Goal: Task Accomplishment & Management: Use online tool/utility

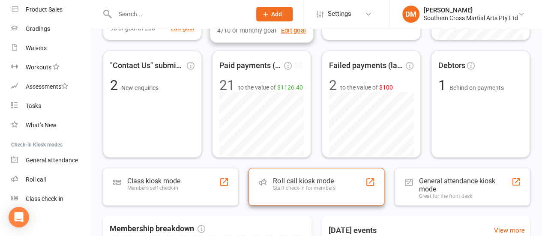
scroll to position [172, 0]
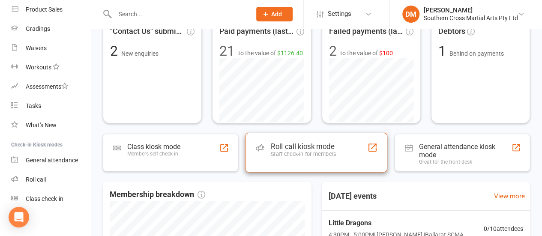
click at [314, 151] on div "Staff check-in for members" at bounding box center [303, 154] width 65 height 6
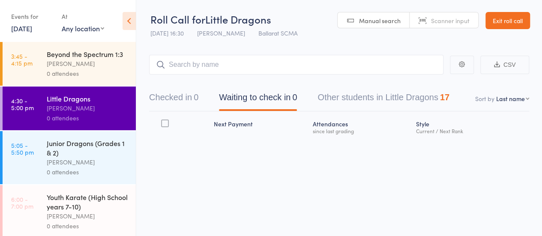
click at [241, 67] on input "search" at bounding box center [296, 65] width 295 height 20
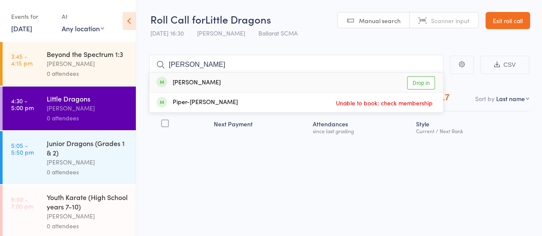
type input "pipp"
click at [427, 86] on link "Drop in" at bounding box center [421, 82] width 28 height 13
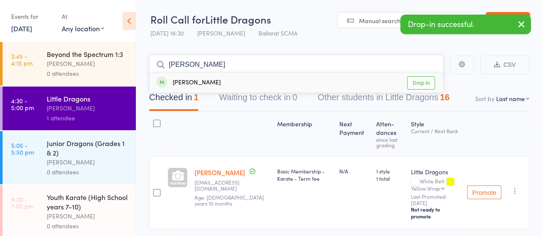
type input "emma"
click at [422, 81] on link "Drop in" at bounding box center [421, 82] width 28 height 13
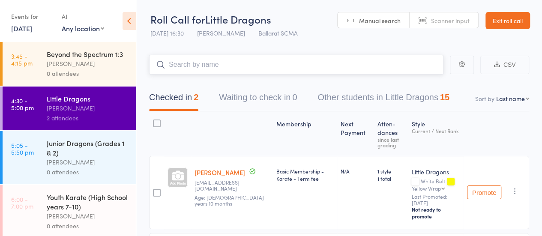
click at [215, 68] on input "search" at bounding box center [296, 65] width 295 height 20
type input "hugo"
click at [419, 83] on link "Drop in" at bounding box center [421, 82] width 28 height 13
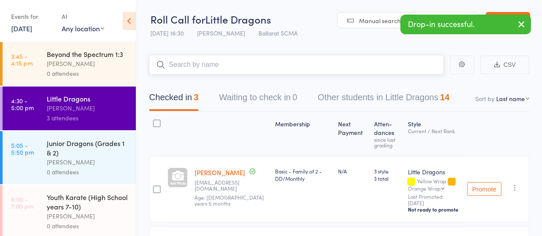
click at [217, 67] on input "search" at bounding box center [296, 65] width 295 height 20
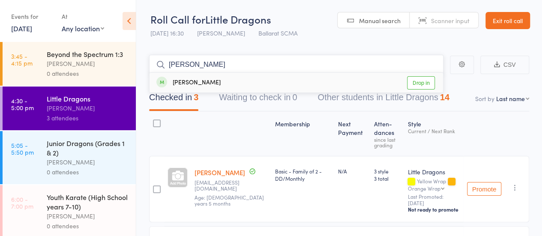
type input "henry"
click at [427, 84] on link "Drop in" at bounding box center [421, 82] width 28 height 13
click at [199, 67] on input "search" at bounding box center [296, 65] width 295 height 20
type input "annika"
click at [429, 82] on link "Drop in" at bounding box center [421, 82] width 28 height 13
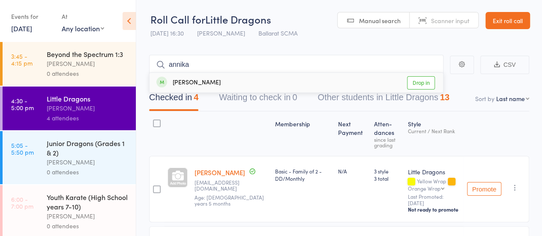
click at [429, 82] on div "Checked in 4 Waiting to check in 0 Other students in Little Dragons 13" at bounding box center [339, 93] width 380 height 37
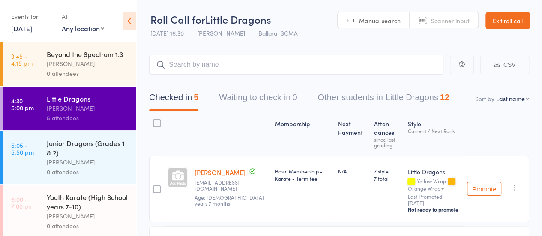
click at [79, 177] on div "0 attendees" at bounding box center [88, 172] width 82 height 10
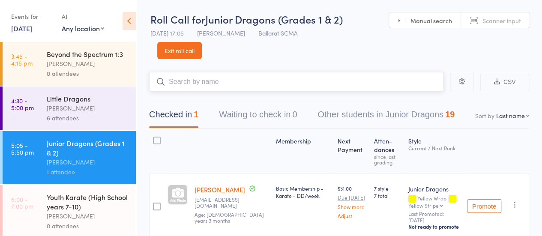
click at [211, 79] on input "search" at bounding box center [296, 82] width 295 height 20
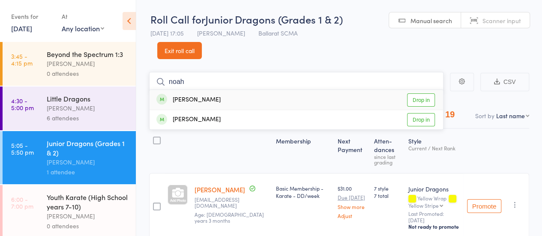
type input "noah"
click at [433, 97] on link "Drop in" at bounding box center [421, 99] width 28 height 13
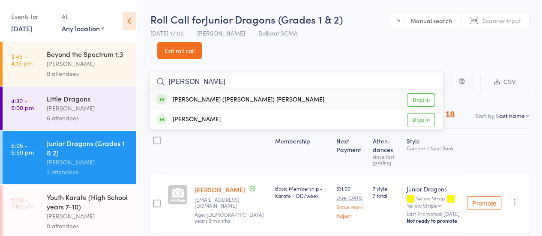
type input "jose"
click at [425, 100] on link "Drop in" at bounding box center [421, 99] width 28 height 13
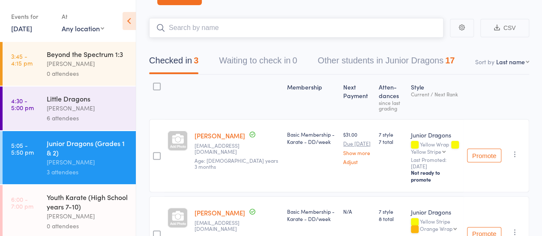
scroll to position [51, 0]
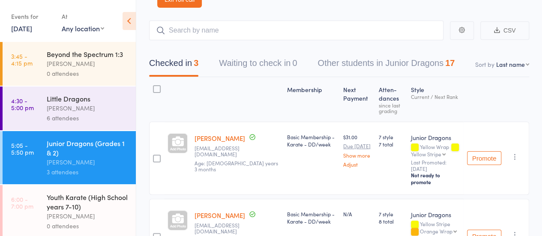
click at [91, 167] on div "[PERSON_NAME]" at bounding box center [88, 162] width 82 height 10
click at [204, 33] on input "search" at bounding box center [296, 31] width 295 height 20
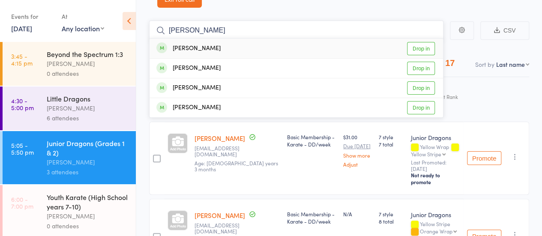
type input "charlie"
click at [419, 51] on link "Drop in" at bounding box center [421, 48] width 28 height 13
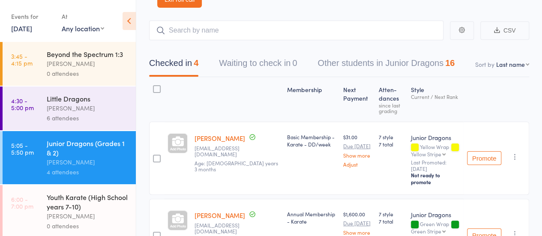
click at [512, 153] on icon "button" at bounding box center [515, 157] width 9 height 9
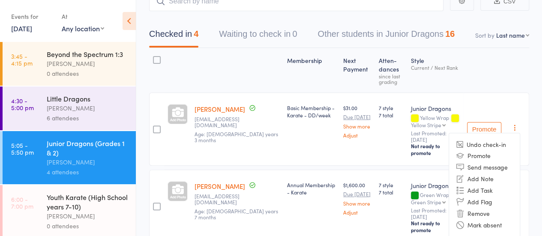
scroll to position [94, 0]
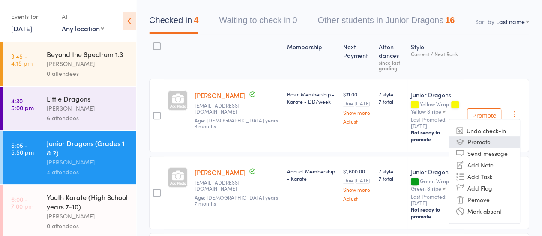
click at [488, 138] on li "Promote" at bounding box center [484, 142] width 71 height 12
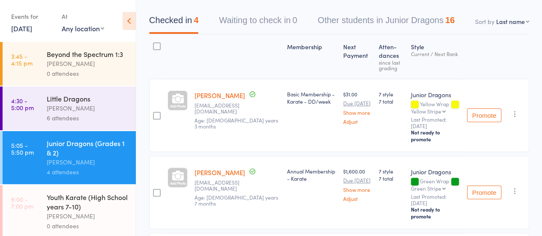
click at [515, 187] on icon "button" at bounding box center [515, 191] width 9 height 9
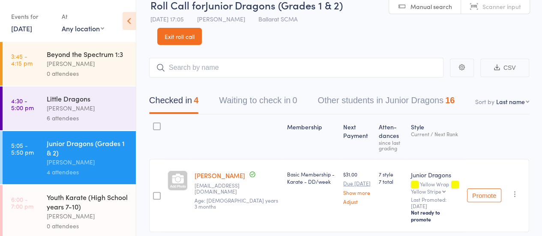
scroll to position [0, 0]
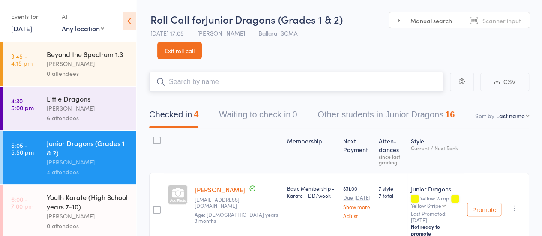
click at [221, 86] on input "search" at bounding box center [296, 82] width 295 height 20
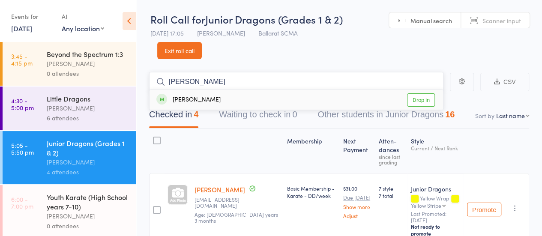
type input "cooper"
click at [414, 98] on link "Drop in" at bounding box center [421, 99] width 28 height 13
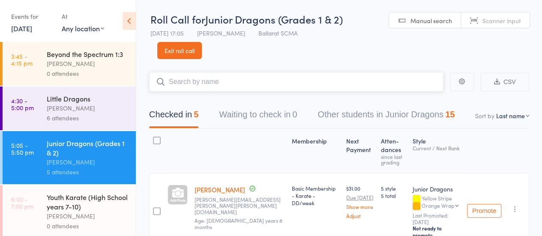
click at [198, 84] on input "search" at bounding box center [296, 82] width 295 height 20
type input "Lincoln"
click at [423, 97] on link "Drop in" at bounding box center [421, 99] width 28 height 13
click at [187, 83] on input "search" at bounding box center [296, 82] width 295 height 20
type input "aiden"
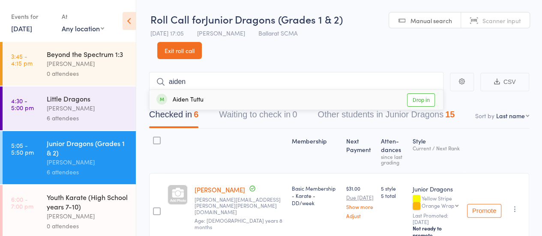
click at [433, 101] on link "Drop in" at bounding box center [421, 99] width 28 height 13
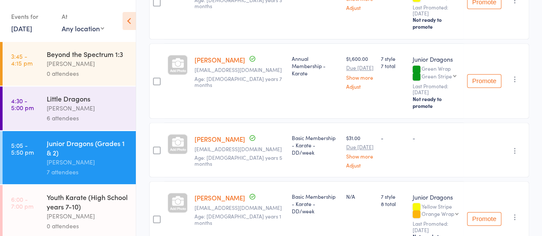
scroll to position [300, 0]
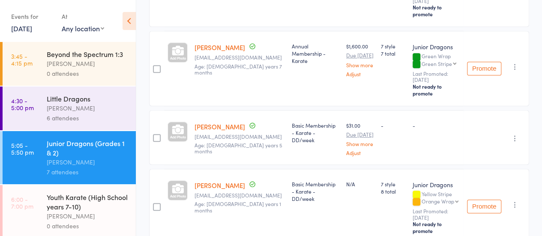
click at [222, 122] on link "Lincoln Ramsay" at bounding box center [220, 126] width 51 height 9
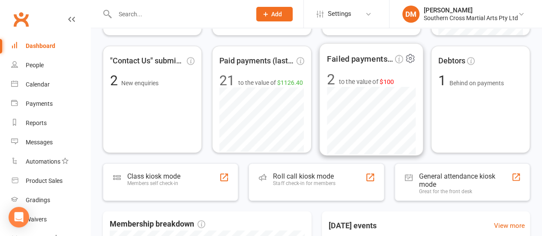
scroll to position [129, 0]
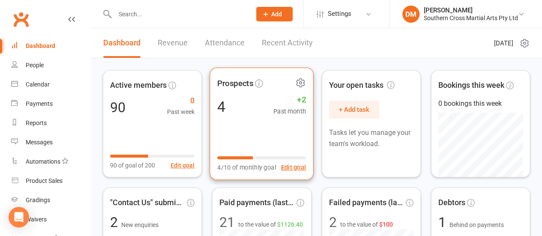
click at [260, 122] on div "Prospects 4 +2 Past month 4/10 of monthly goal Edit goal" at bounding box center [262, 124] width 104 height 113
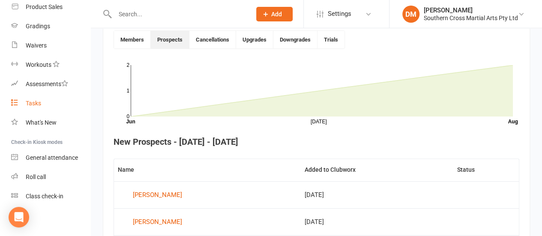
scroll to position [176, 0]
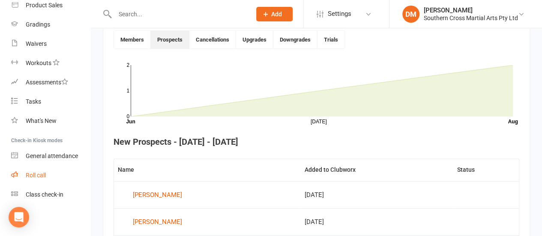
click at [36, 179] on link "Roll call" at bounding box center [50, 175] width 79 height 19
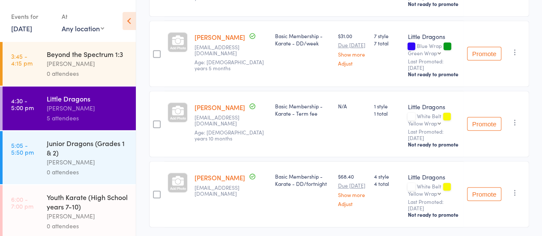
scroll to position [303, 0]
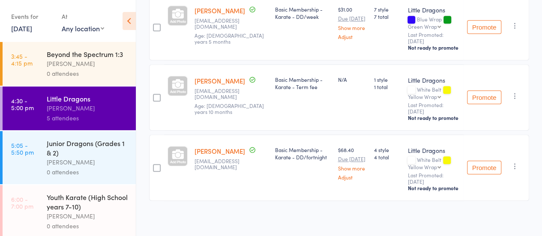
click at [217, 150] on link "Emma Slade" at bounding box center [220, 151] width 51 height 9
click at [213, 149] on link "Emma Slade" at bounding box center [220, 151] width 51 height 9
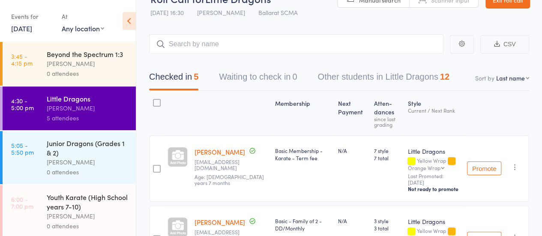
scroll to position [0, 0]
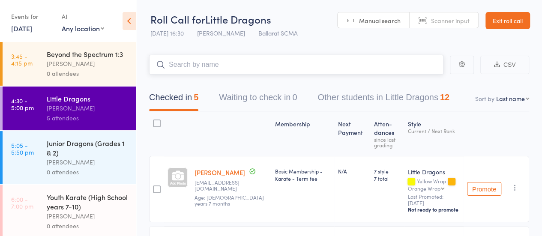
click at [195, 67] on input "search" at bounding box center [296, 65] width 295 height 20
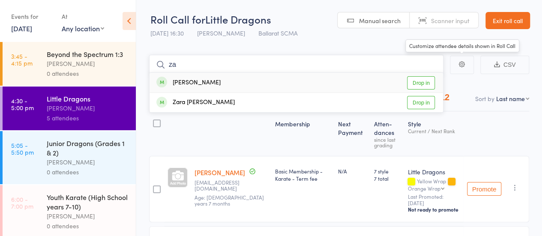
type input "za"
click at [424, 82] on link "Drop in" at bounding box center [421, 82] width 28 height 13
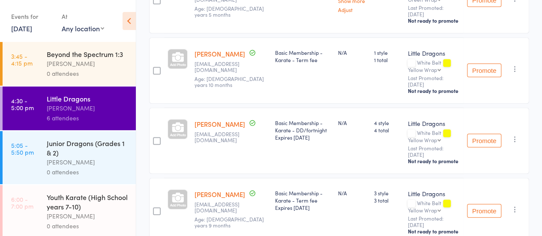
scroll to position [373, 0]
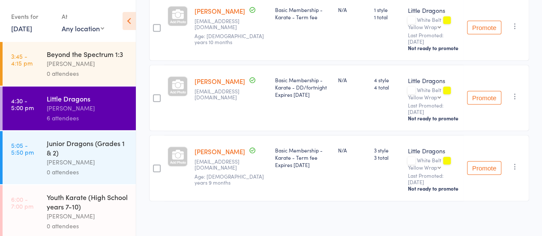
drag, startPoint x: 254, startPoint y: 150, endPoint x: 248, endPoint y: 151, distance: 6.1
drag, startPoint x: 248, startPoint y: 151, endPoint x: 52, endPoint y: 165, distance: 196.0
click at [52, 157] on div "Junior Dragons (Grades 1 & 2)" at bounding box center [88, 148] width 82 height 19
click at [77, 157] on div "Junior Dragons (Grades 1 & 2)" at bounding box center [88, 148] width 82 height 19
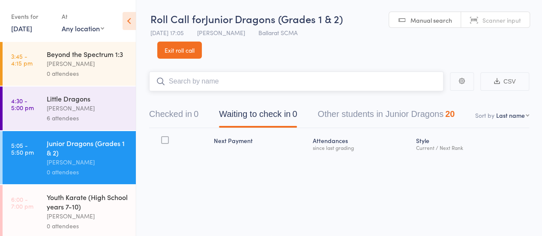
scroll to position [0, 0]
click at [194, 81] on input "search" at bounding box center [296, 82] width 295 height 20
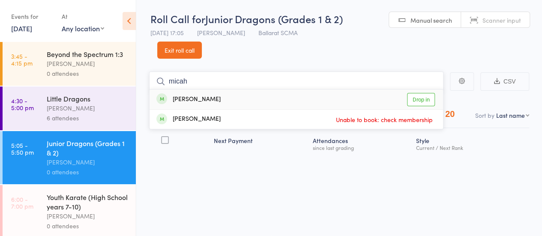
type input "micah"
click at [421, 99] on link "Drop in" at bounding box center [421, 99] width 28 height 13
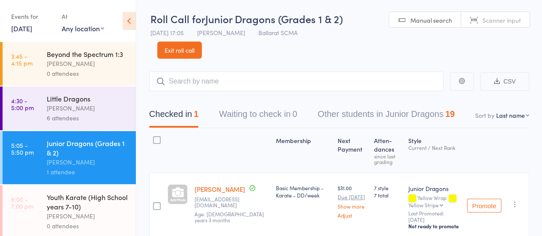
click at [190, 54] on link "Exit roll call" at bounding box center [179, 50] width 45 height 17
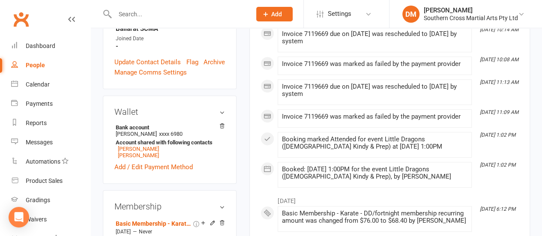
scroll to position [300, 0]
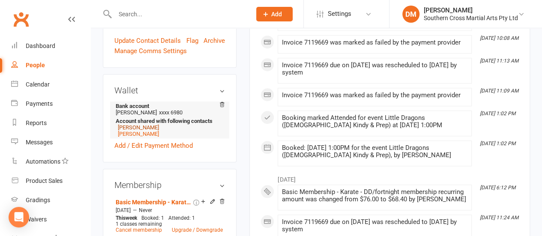
click at [138, 124] on link "[PERSON_NAME]" at bounding box center [138, 127] width 41 height 6
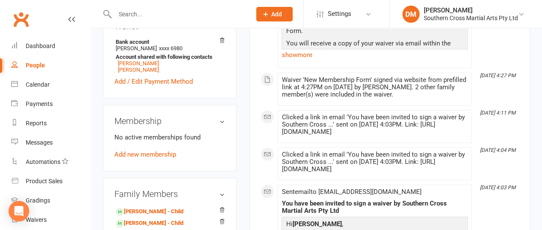
scroll to position [300, 0]
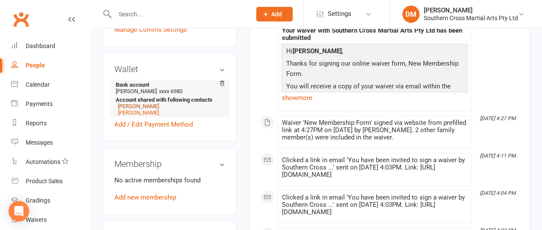
click at [148, 103] on link "[PERSON_NAME]" at bounding box center [138, 106] width 41 height 6
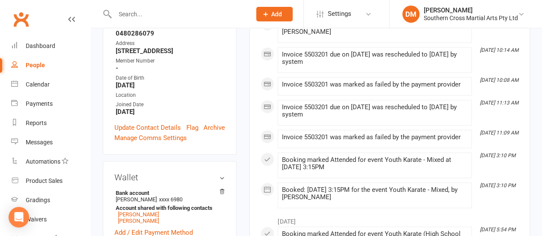
scroll to position [257, 0]
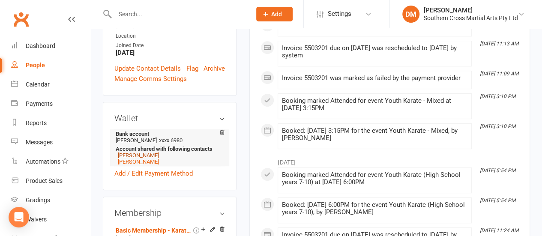
click at [136, 152] on link "[PERSON_NAME]" at bounding box center [138, 155] width 41 height 6
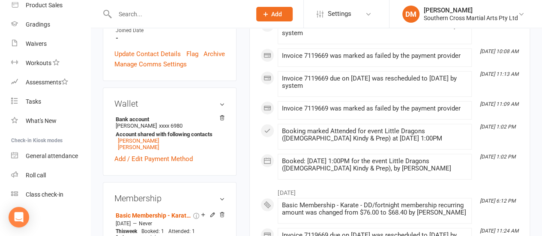
scroll to position [300, 0]
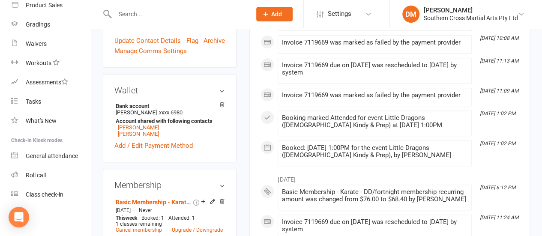
click at [212, 199] on icon at bounding box center [213, 201] width 4 height 4
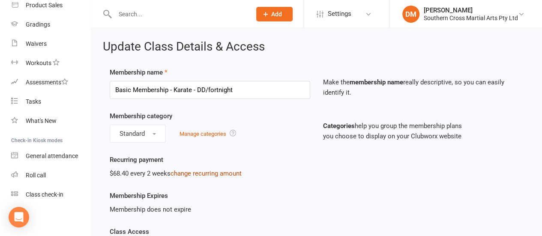
click at [218, 172] on link "change recurring amount" at bounding box center [206, 174] width 71 height 8
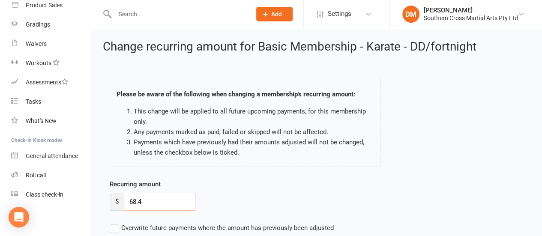
drag, startPoint x: 153, startPoint y: 205, endPoint x: 121, endPoint y: 205, distance: 31.7
click at [121, 205] on div "$ 68.4" at bounding box center [153, 202] width 86 height 18
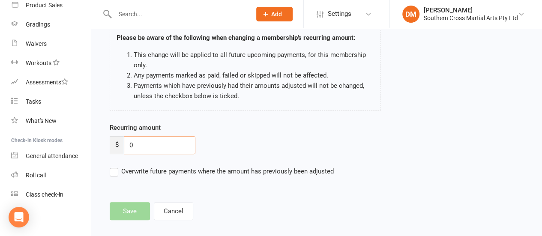
scroll to position [66, 0]
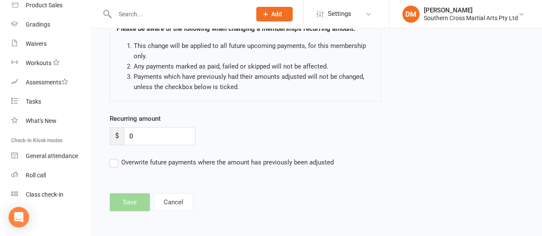
click at [112, 163] on label "Overwrite future payments where the amount has previously been adjusted" at bounding box center [222, 162] width 224 height 10
click at [112, 157] on input "Overwrite future payments where the amount has previously been adjusted" at bounding box center [222, 157] width 224 height 0
click at [130, 202] on main "Please be aware of the following when changing a membership's recurring amount:…" at bounding box center [317, 107] width 428 height 210
click at [151, 138] on input "0" at bounding box center [160, 136] width 72 height 18
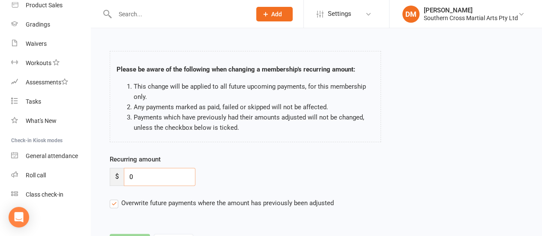
scroll to position [43, 0]
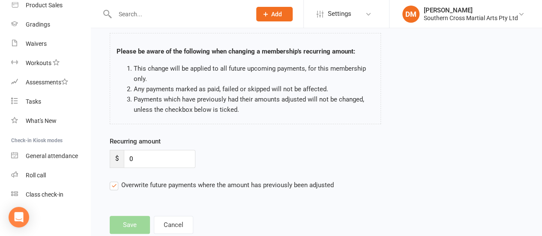
click at [113, 187] on label "Overwrite future payments where the amount has previously been adjusted" at bounding box center [222, 185] width 224 height 10
click at [113, 180] on input "Overwrite future payments where the amount has previously been adjusted" at bounding box center [222, 180] width 224 height 0
click at [124, 223] on main "Please be aware of the following when changing a membership's recurring amount:…" at bounding box center [317, 129] width 428 height 210
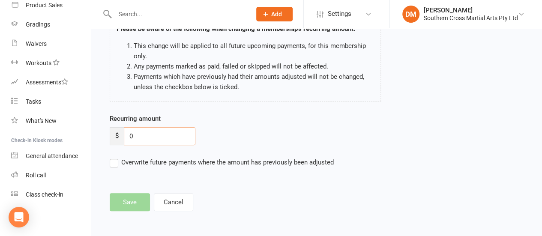
click at [156, 139] on input "0" at bounding box center [160, 136] width 72 height 18
click at [214, 178] on div "Recurring amount $ 0.00 Overwrite future payments where the amount has previous…" at bounding box center [263, 147] width 320 height 66
click at [117, 204] on main "Please be aware of the following when changing a membership's recurring amount:…" at bounding box center [317, 107] width 428 height 210
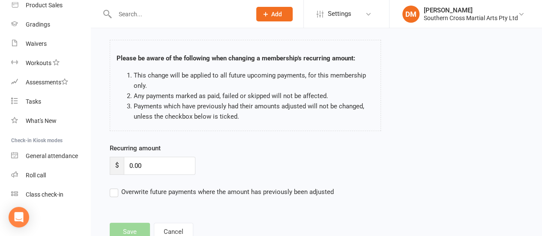
scroll to position [23, 0]
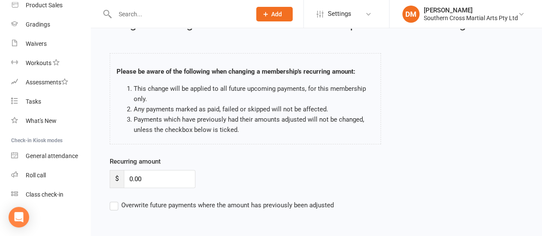
click at [113, 203] on label "Overwrite future payments where the amount has previously been adjusted" at bounding box center [222, 205] width 224 height 10
click at [113, 200] on input "Overwrite future payments where the amount has previously been adjusted" at bounding box center [222, 200] width 224 height 0
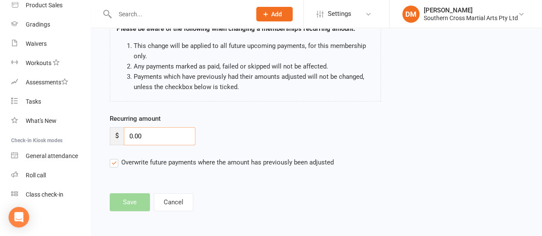
click at [129, 133] on input "0.00" at bounding box center [160, 136] width 72 height 18
drag, startPoint x: 156, startPoint y: 137, endPoint x: 122, endPoint y: 139, distance: 34.3
click at [122, 139] on div "$ 10.00" at bounding box center [153, 136] width 86 height 18
type input "0"
drag, startPoint x: 492, startPoint y: 184, endPoint x: 379, endPoint y: 209, distance: 116.3
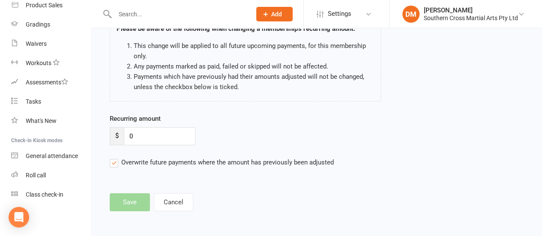
click at [493, 184] on main "Please be aware of the following when changing a membership's recurring amount:…" at bounding box center [317, 107] width 428 height 210
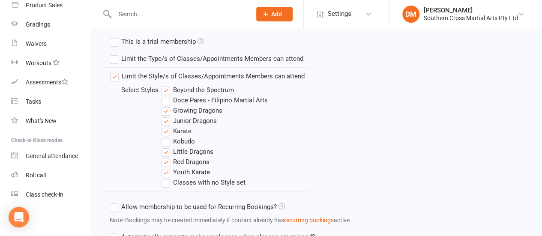
scroll to position [563, 0]
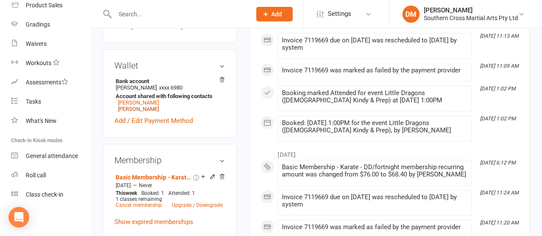
scroll to position [343, 0]
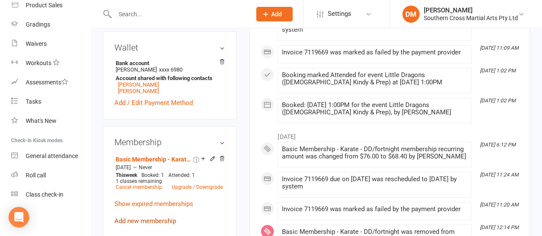
click at [162, 217] on link "Add new membership" at bounding box center [145, 221] width 62 height 8
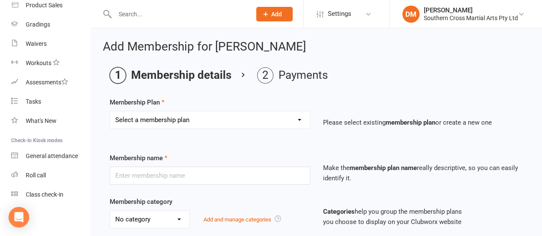
click at [196, 119] on select "Select a membership plan Create new Membership Plan Basic Membership - Karate -…" at bounding box center [210, 119] width 200 height 17
select select "27"
click at [110, 111] on select "Select a membership plan Create new Membership Plan Basic Membership - Karate -…" at bounding box center [210, 119] width 200 height 17
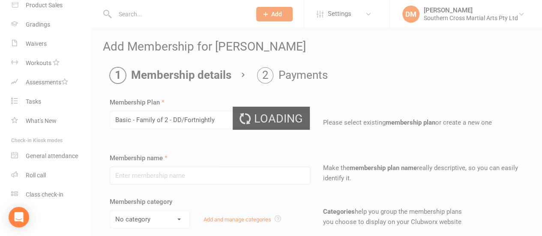
type input "Basic - Family of 2 - DD/Fortnightly"
select select "2"
type input "2"
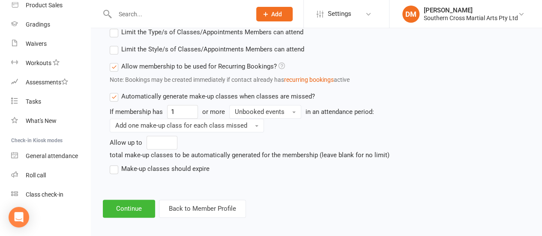
scroll to position [440, 0]
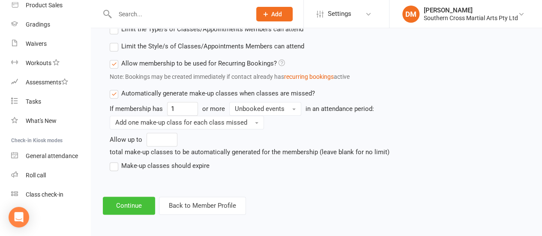
click at [141, 199] on button "Continue" at bounding box center [129, 206] width 52 height 18
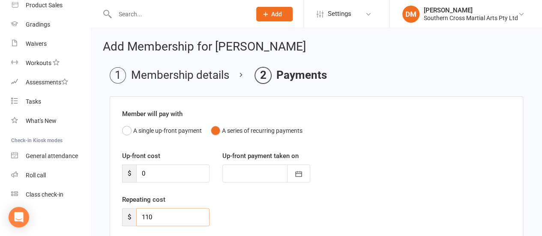
drag, startPoint x: 163, startPoint y: 215, endPoint x: 137, endPoint y: 214, distance: 26.2
click at [135, 216] on div "$ 110" at bounding box center [165, 217] width 87 height 18
type input "0"
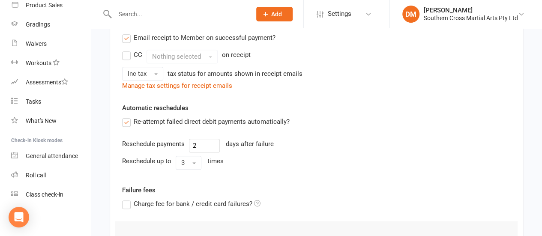
scroll to position [350, 0]
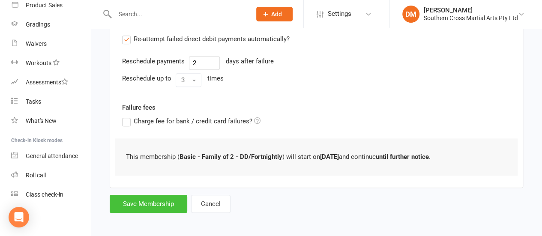
click at [136, 202] on button "Save Membership" at bounding box center [149, 204] width 78 height 18
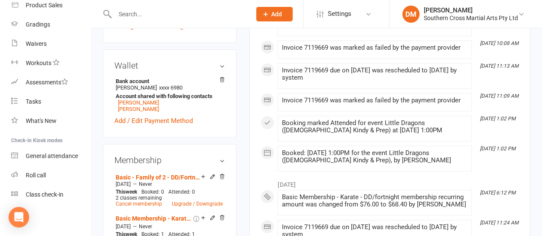
scroll to position [386, 0]
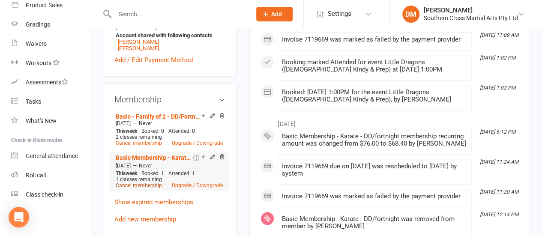
click at [132, 183] on link "Cancel membership" at bounding box center [139, 186] width 46 height 6
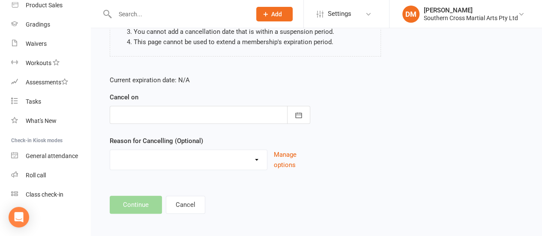
scroll to position [143, 0]
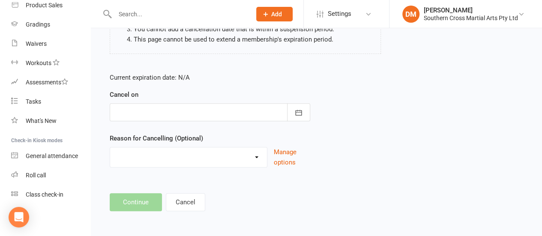
click at [256, 111] on div at bounding box center [210, 112] width 201 height 18
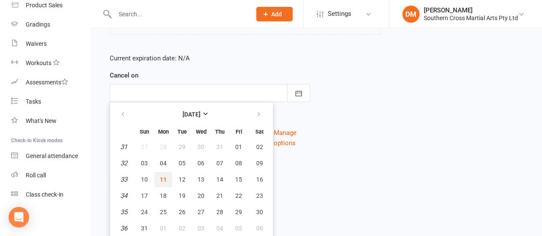
click at [166, 180] on span "11" at bounding box center [163, 179] width 7 height 7
type input "[DATE]"
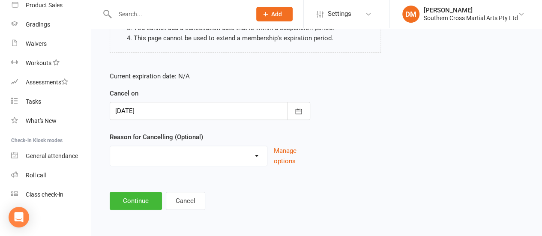
scroll to position [143, 0]
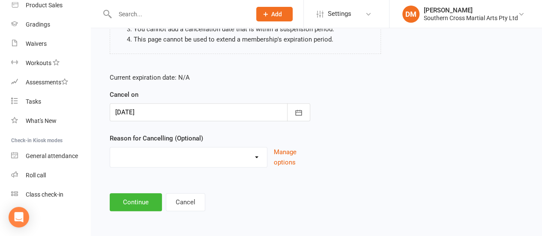
click at [252, 154] on select "Holiday Injury Other reason" at bounding box center [188, 156] width 157 height 17
select select "2"
click at [110, 148] on select "Holiday Injury Other reason" at bounding box center [188, 156] width 157 height 17
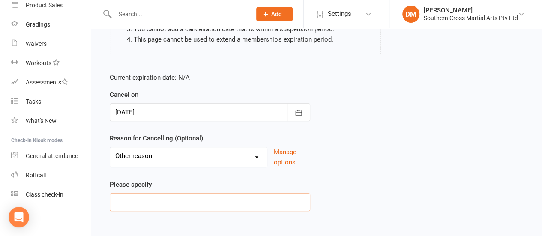
click at [147, 196] on input at bounding box center [210, 202] width 201 height 18
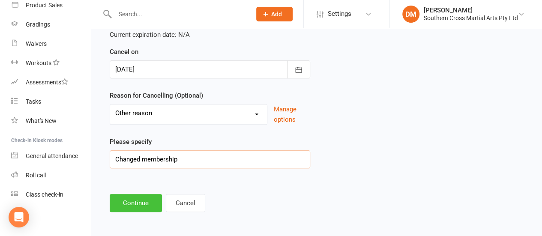
type input "Changed membership"
click at [142, 203] on button "Continue" at bounding box center [136, 203] width 52 height 18
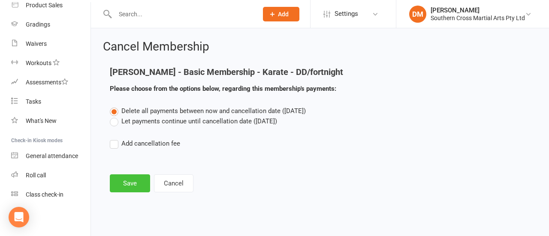
click at [137, 184] on button "Save" at bounding box center [130, 184] width 40 height 18
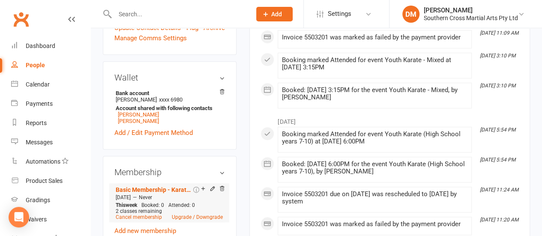
scroll to position [300, 0]
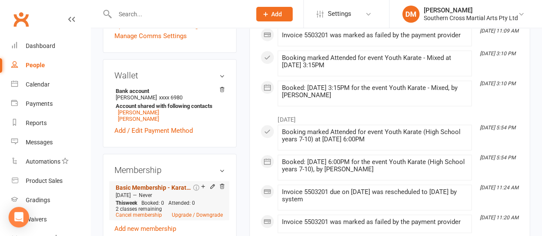
click at [143, 184] on link "Basic Membership - Karate - DD/fortnight" at bounding box center [154, 187] width 76 height 7
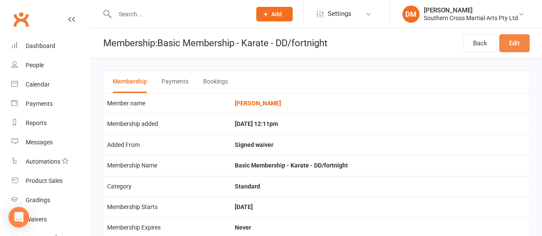
click at [518, 45] on link "Edit" at bounding box center [515, 43] width 30 height 18
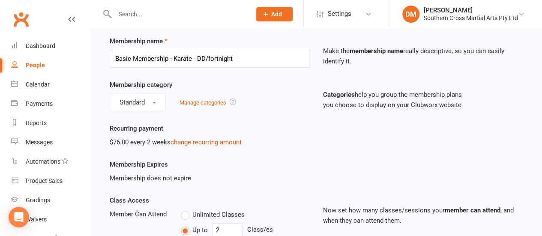
scroll to position [43, 0]
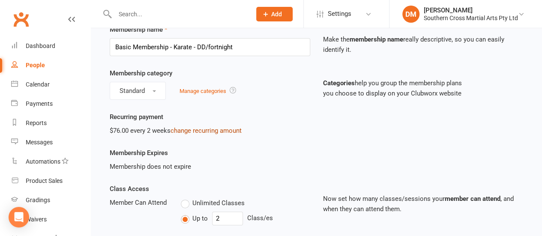
click at [223, 133] on link "change recurring amount" at bounding box center [206, 131] width 71 height 8
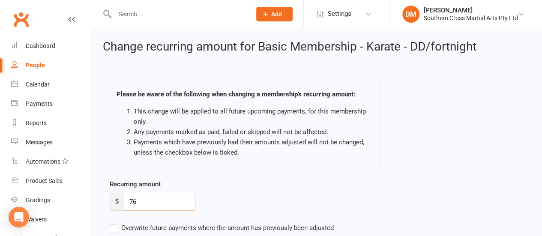
drag, startPoint x: 151, startPoint y: 205, endPoint x: 111, endPoint y: 208, distance: 40.4
click at [111, 208] on div "$ 76" at bounding box center [153, 202] width 86 height 18
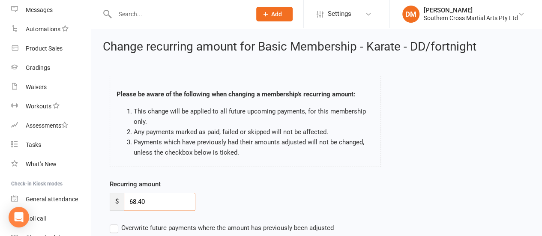
type input "68.40"
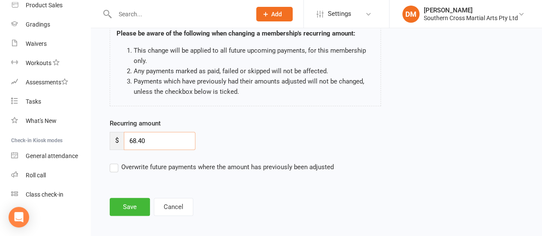
scroll to position [66, 0]
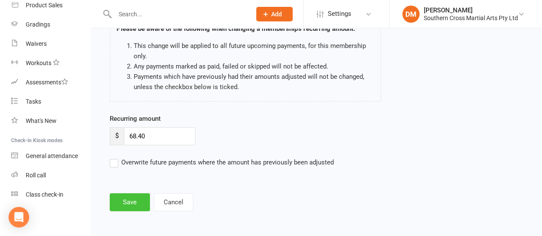
click at [129, 199] on button "Save" at bounding box center [130, 202] width 40 height 18
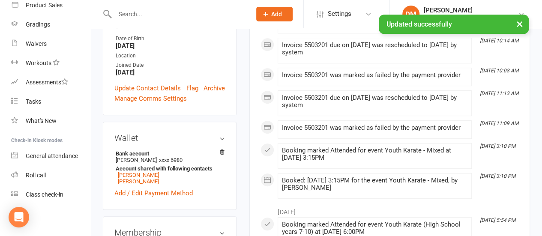
scroll to position [300, 0]
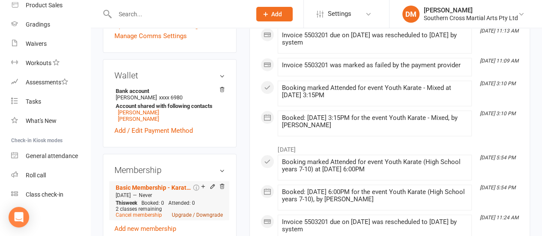
click at [203, 212] on link "Upgrade / Downgrade" at bounding box center [197, 215] width 51 height 6
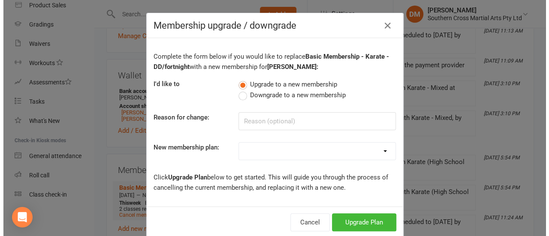
scroll to position [290, 0]
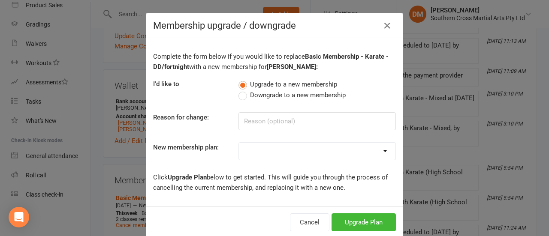
click at [259, 153] on select "Basic Membership - Karate - DD/week Basic Membership - Karate - DD/fortnight Ba…" at bounding box center [317, 151] width 157 height 17
select select "17"
click at [239, 143] on select "Basic Membership - Karate - DD/week Basic Membership - Karate - DD/fortnight Ba…" at bounding box center [317, 151] width 157 height 17
click at [360, 221] on button "Upgrade Plan" at bounding box center [363, 223] width 64 height 18
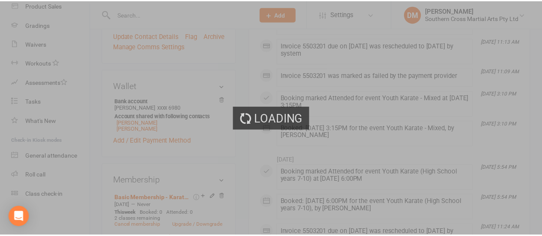
scroll to position [300, 0]
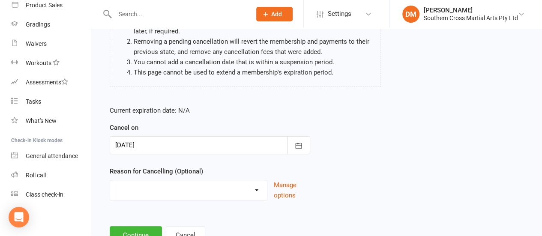
scroll to position [129, 0]
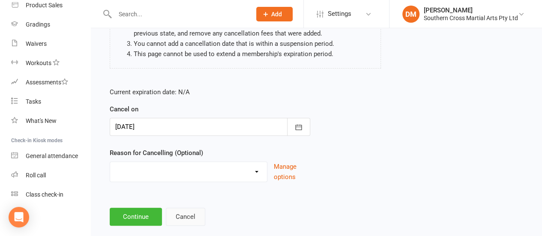
click at [187, 217] on button "Cancel" at bounding box center [185, 217] width 39 height 18
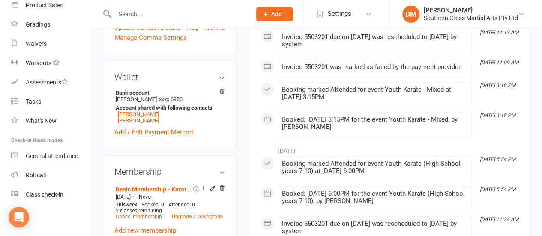
scroll to position [300, 0]
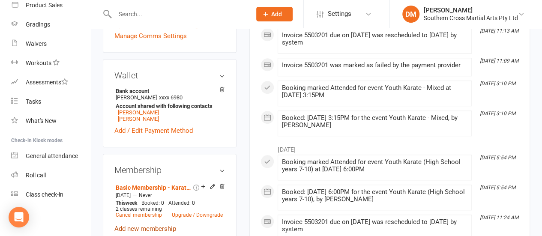
click at [158, 225] on link "Add new membership" at bounding box center [145, 229] width 62 height 8
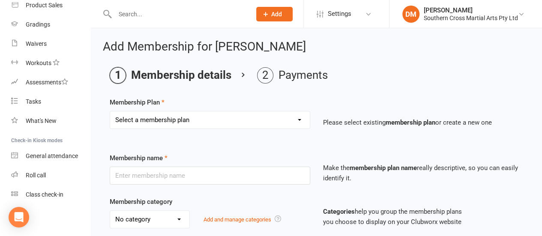
click at [218, 127] on select "Select a membership plan Create new Membership Plan Basic Membership - Karate -…" at bounding box center [210, 119] width 200 height 17
select select "25"
click at [110, 111] on select "Select a membership plan Create new Membership Plan Basic Membership - Karate -…" at bounding box center [210, 119] width 200 height 17
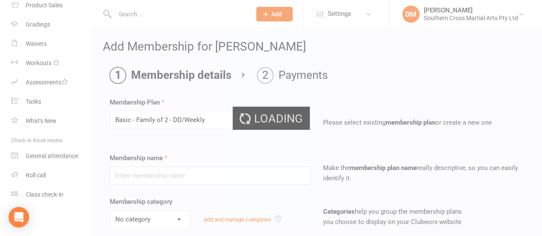
type input "Basic - Family of 2 - DD/Weekly"
type input "0"
type input "2"
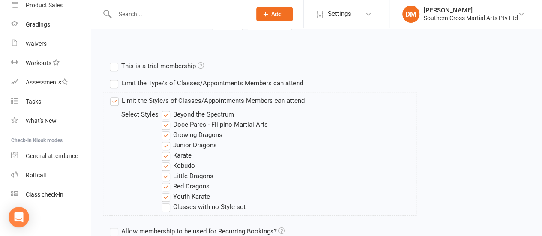
scroll to position [429, 0]
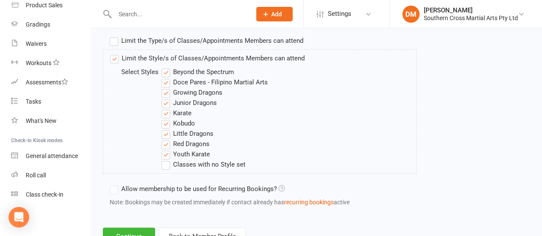
click at [165, 151] on label "Youth Karate" at bounding box center [186, 154] width 48 height 10
click at [165, 149] on input "Youth Karate" at bounding box center [165, 149] width 6 height 0
click at [163, 142] on label "Red Dragons" at bounding box center [186, 144] width 48 height 10
click at [163, 139] on input "Red Dragons" at bounding box center [165, 139] width 6 height 0
click at [165, 122] on label "Kobudo" at bounding box center [178, 123] width 33 height 10
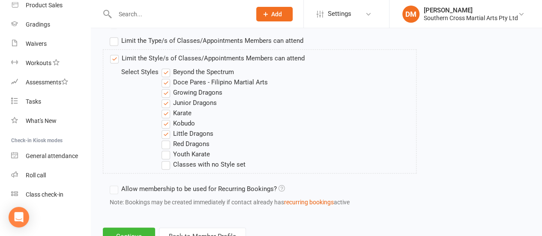
click at [165, 118] on input "Kobudo" at bounding box center [165, 118] width 6 height 0
click at [167, 111] on label "Karate" at bounding box center [177, 113] width 30 height 10
click at [167, 108] on input "Karate" at bounding box center [165, 108] width 6 height 0
click at [165, 101] on label "Junior Dragons" at bounding box center [189, 103] width 55 height 10
click at [165, 98] on input "Junior Dragons" at bounding box center [165, 98] width 6 height 0
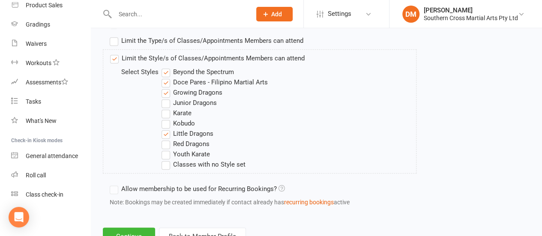
click at [167, 89] on label "Growing Dragons" at bounding box center [192, 92] width 61 height 10
click at [167, 87] on input "Growing Dragons" at bounding box center [165, 87] width 6 height 0
click at [166, 78] on label "Doce Pares - Filipino Martial Arts" at bounding box center [215, 82] width 106 height 10
click at [166, 77] on input "Doce Pares - Filipino Martial Arts" at bounding box center [165, 77] width 6 height 0
click at [166, 69] on label "Beyond the Spectrum" at bounding box center [198, 72] width 72 height 10
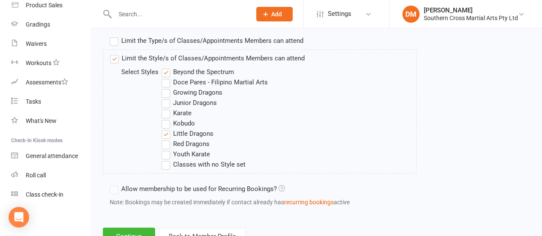
click at [166, 67] on input "Beyond the Spectrum" at bounding box center [165, 67] width 6 height 0
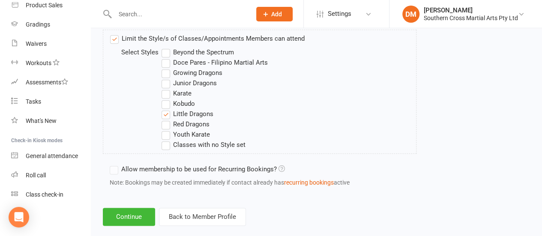
scroll to position [460, 0]
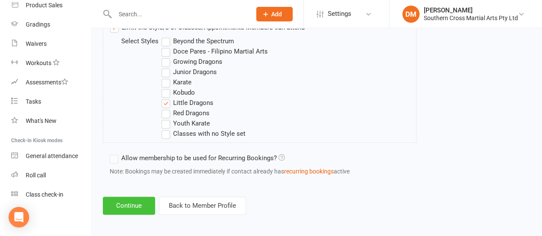
click at [129, 200] on button "Continue" at bounding box center [129, 206] width 52 height 18
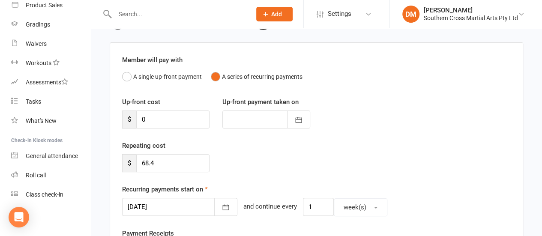
scroll to position [86, 0]
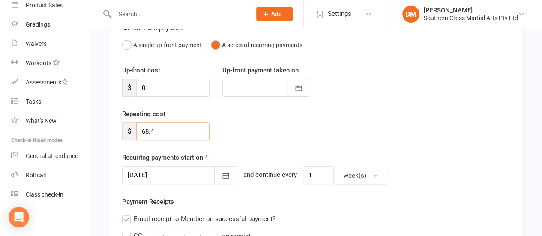
drag, startPoint x: 151, startPoint y: 133, endPoint x: 129, endPoint y: 133, distance: 21.0
click at [129, 133] on div "$ 68.4" at bounding box center [165, 132] width 87 height 18
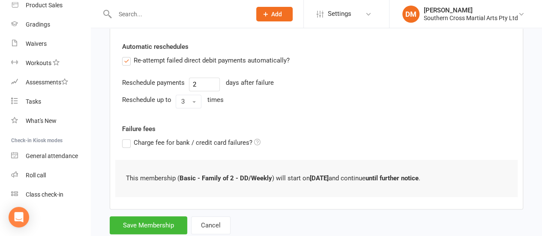
scroll to position [350, 0]
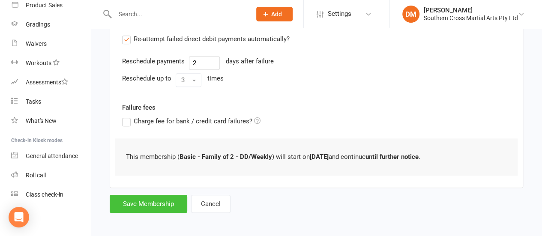
type input "0"
click at [148, 198] on button "Save Membership" at bounding box center [149, 204] width 78 height 18
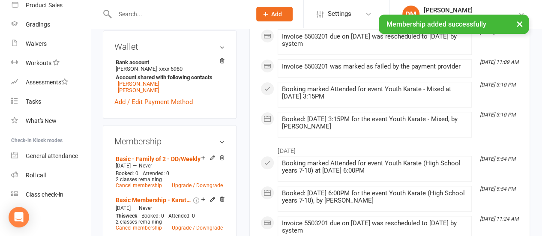
scroll to position [343, 0]
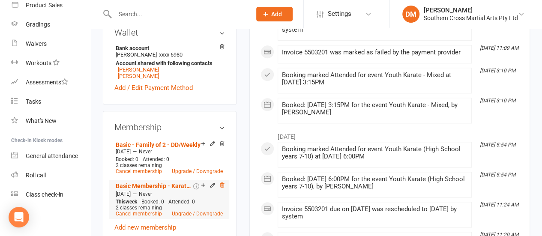
click at [222, 183] on icon at bounding box center [222, 185] width 4 height 5
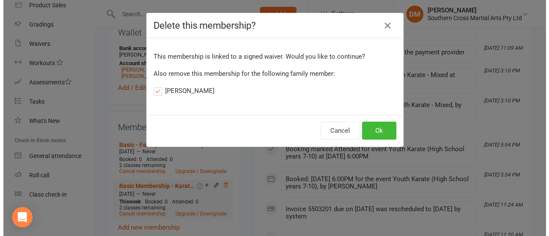
scroll to position [333, 0]
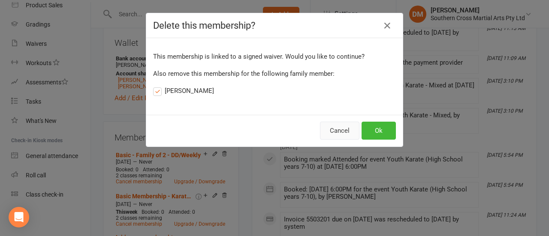
click at [340, 132] on button "Cancel" at bounding box center [339, 131] width 39 height 18
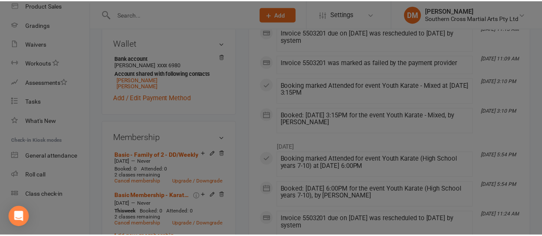
scroll to position [343, 0]
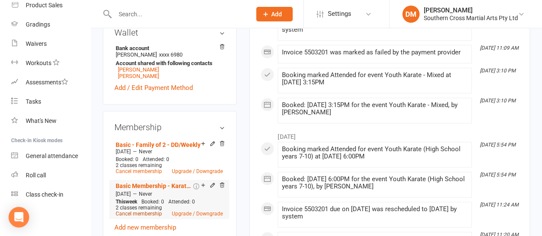
click at [142, 211] on link "Cancel membership" at bounding box center [139, 214] width 46 height 6
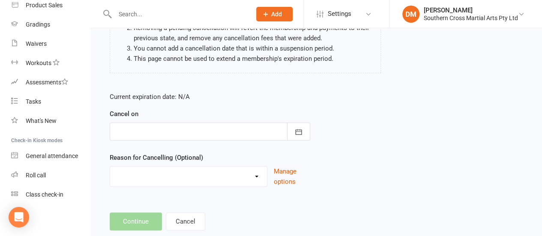
scroll to position [129, 0]
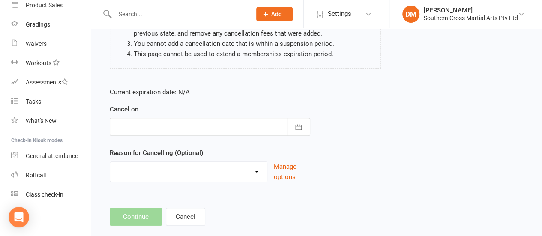
click at [147, 121] on div at bounding box center [210, 127] width 201 height 18
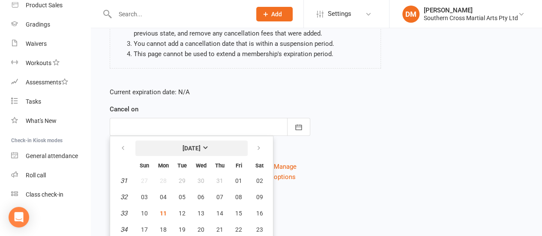
scroll to position [163, 0]
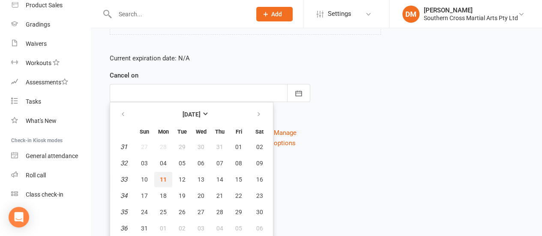
click at [160, 177] on span "11" at bounding box center [163, 179] width 7 height 7
type input "[DATE]"
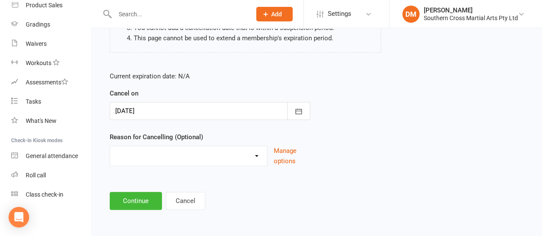
scroll to position [143, 0]
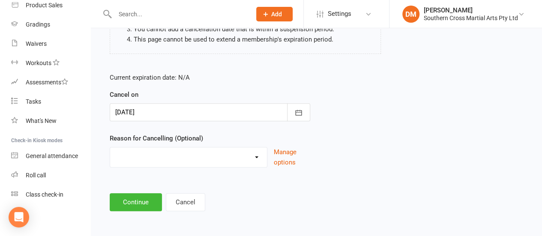
click at [250, 157] on select "Holiday Injury Other reason" at bounding box center [188, 156] width 157 height 17
select select "2"
click at [110, 148] on select "Holiday Injury Other reason" at bounding box center [188, 156] width 157 height 17
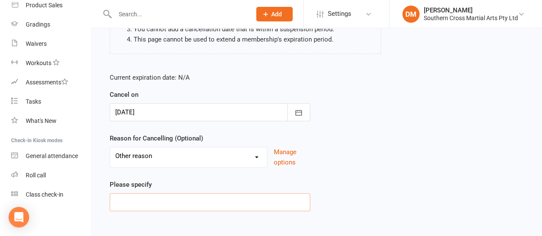
click at [139, 193] on input at bounding box center [210, 202] width 201 height 18
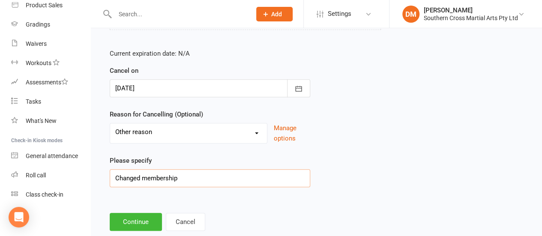
scroll to position [187, 0]
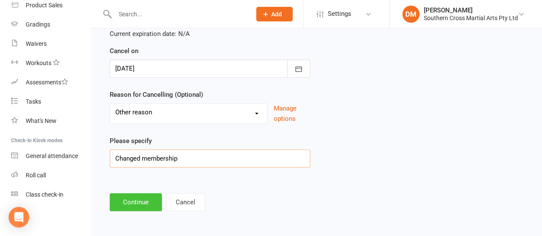
type input "Changed membership"
click at [115, 203] on button "Continue" at bounding box center [136, 202] width 52 height 18
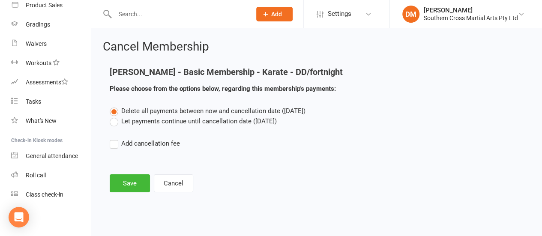
scroll to position [0, 0]
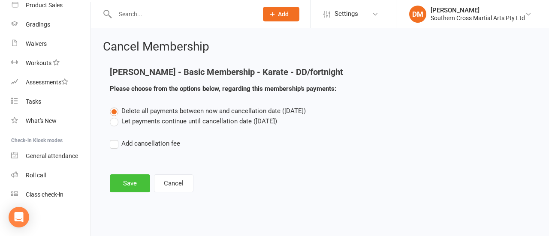
click at [131, 184] on button "Save" at bounding box center [130, 184] width 40 height 18
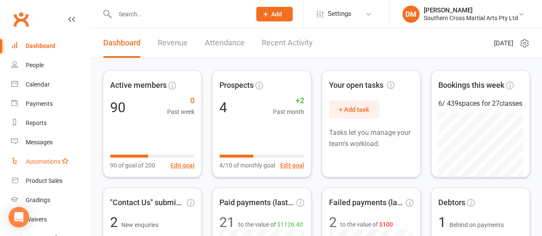
scroll to position [43, 0]
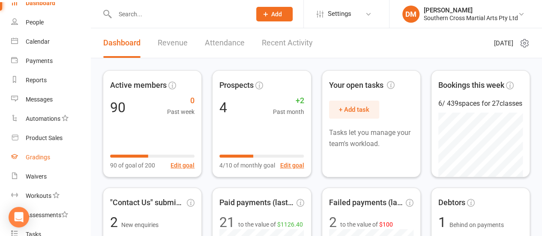
click at [42, 158] on div "Gradings" at bounding box center [38, 157] width 24 height 7
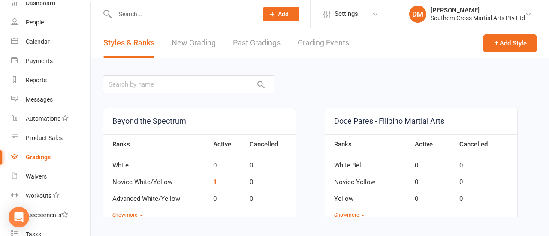
click at [336, 39] on link "Grading Events" at bounding box center [323, 43] width 51 height 30
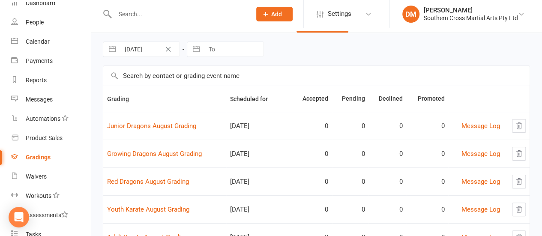
scroll to position [43, 0]
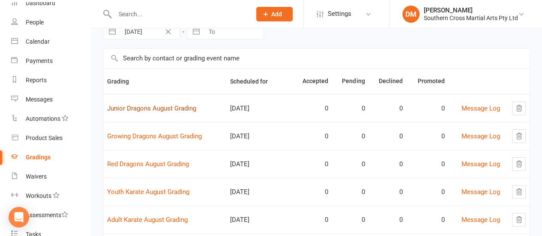
click at [162, 110] on link "Junior Dragons August Grading" at bounding box center [151, 109] width 89 height 8
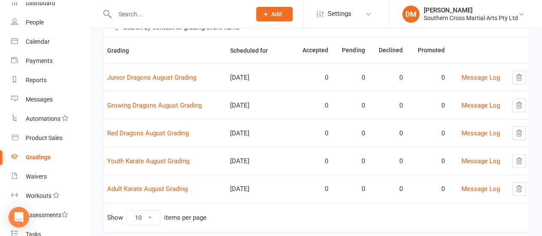
scroll to position [86, 0]
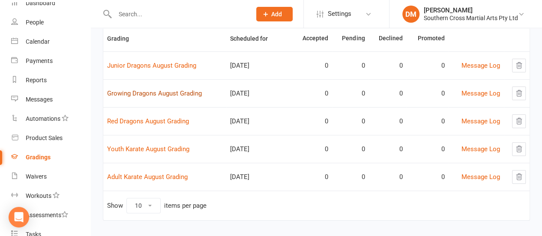
click at [173, 93] on link "Growing Dragons August Grading" at bounding box center [154, 94] width 95 height 8
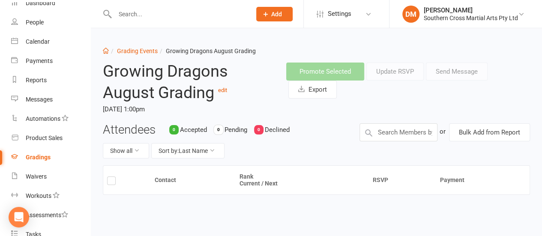
click at [447, 69] on div "Promote Selected Update RSVP Send Message Export" at bounding box center [408, 81] width 244 height 36
click at [111, 152] on button "Show all" at bounding box center [126, 150] width 46 height 15
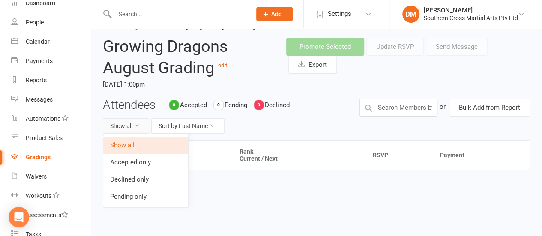
scroll to position [38, 0]
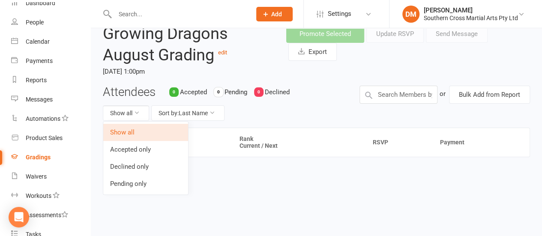
click at [316, 93] on div "Attendees 0 Accepted 0 Pending 0 Declined Show all Sort by: Last Name" at bounding box center [224, 107] width 257 height 42
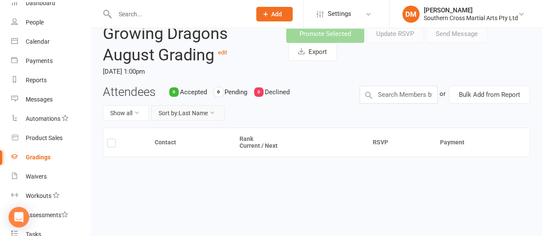
click at [204, 114] on button "Sort by: Last Name" at bounding box center [187, 112] width 73 height 15
click at [313, 96] on div "Attendees 0 Accepted 0 Pending 0 Declined Show all Sort by: Last Name" at bounding box center [224, 107] width 257 height 42
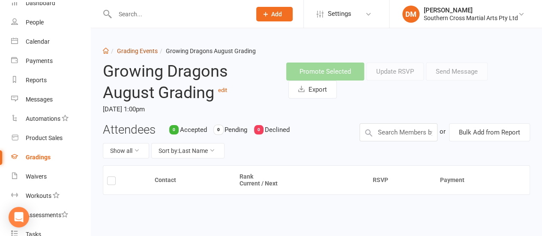
click at [144, 51] on link "Grading Events" at bounding box center [137, 51] width 41 height 7
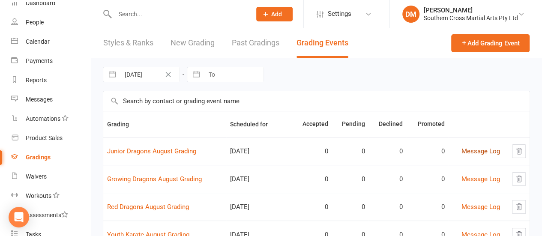
click at [485, 150] on link "Message Log" at bounding box center [481, 152] width 39 height 8
click at [258, 45] on link "Past Gradings" at bounding box center [256, 43] width 48 height 30
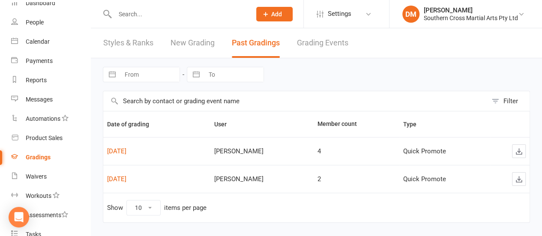
click at [207, 44] on link "New Grading" at bounding box center [193, 43] width 44 height 30
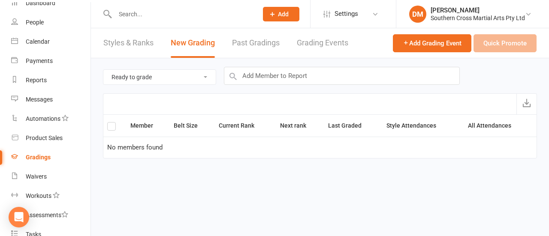
click at [127, 47] on link "Styles & Ranks" at bounding box center [128, 43] width 50 height 30
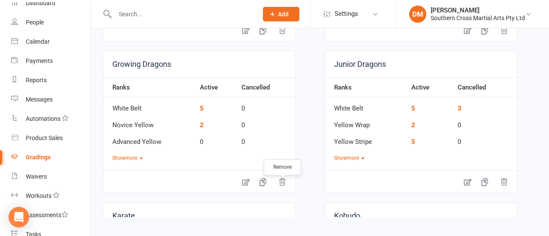
scroll to position [214, 0]
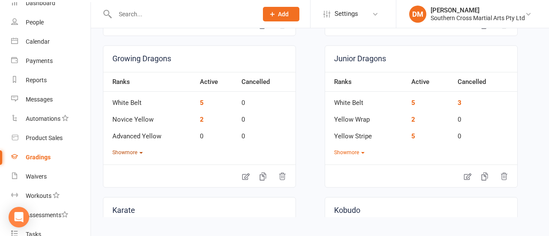
click at [136, 151] on button "Show more" at bounding box center [127, 153] width 30 height 8
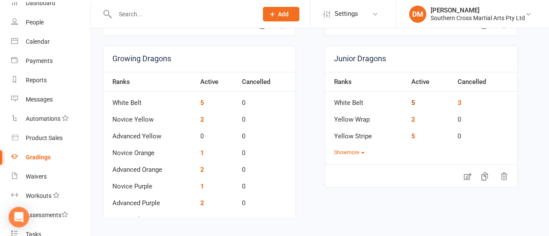
click at [411, 102] on link "5" at bounding box center [413, 103] width 4 height 8
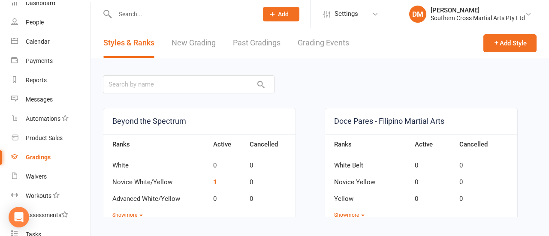
click at [199, 43] on link "New Grading" at bounding box center [194, 43] width 44 height 30
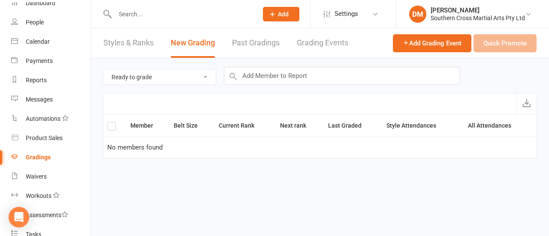
click at [252, 42] on link "Past Gradings" at bounding box center [256, 43] width 48 height 30
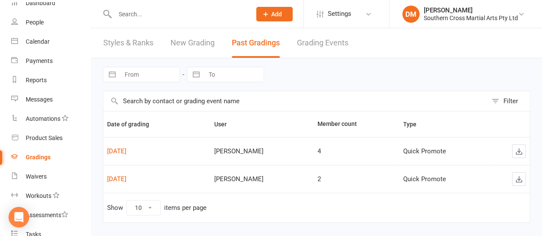
click at [324, 47] on link "Grading Events" at bounding box center [322, 43] width 51 height 30
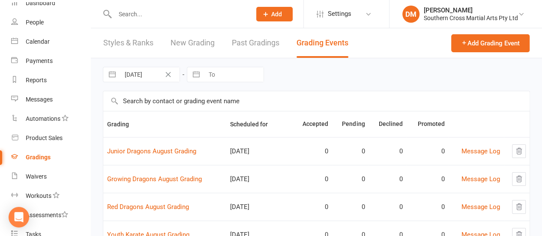
scroll to position [86, 0]
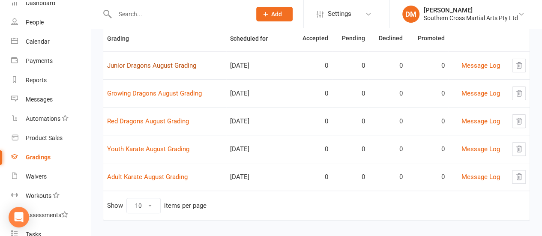
click at [175, 62] on link "Junior Dragons August Grading" at bounding box center [151, 66] width 89 height 8
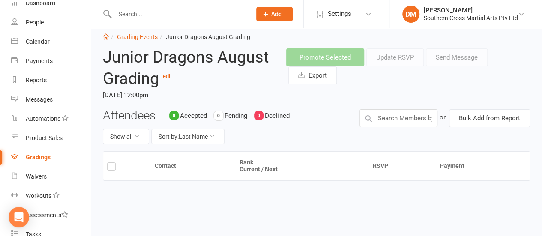
scroll to position [38, 0]
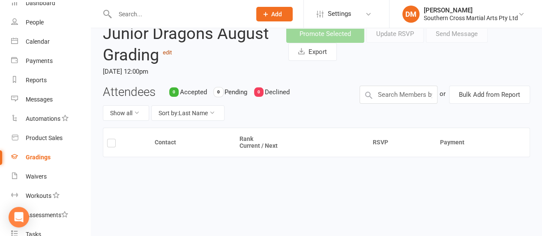
click at [171, 51] on link "edit" at bounding box center [167, 52] width 9 height 6
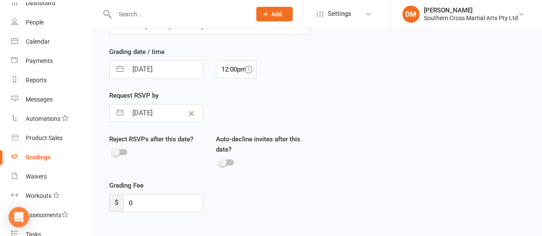
scroll to position [119, 0]
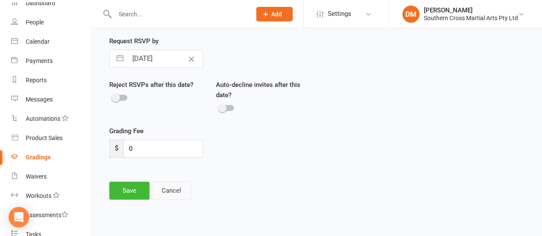
click at [166, 191] on button "Cancel" at bounding box center [171, 191] width 39 height 18
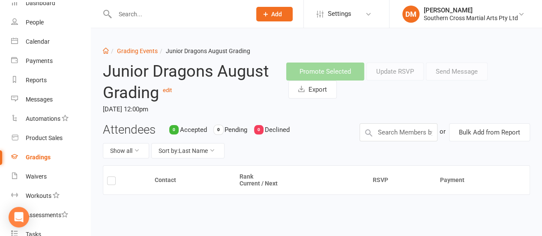
scroll to position [38, 0]
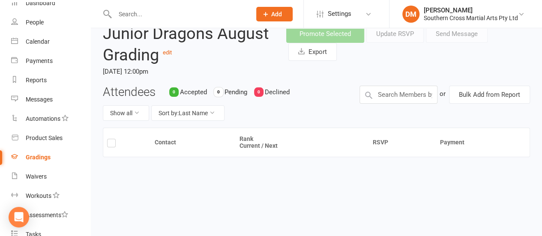
click at [111, 145] on label at bounding box center [111, 145] width 9 height 0
click at [111, 139] on input "checkbox" at bounding box center [111, 139] width 9 height 0
click at [108, 145] on label at bounding box center [111, 145] width 9 height 0
click at [108, 139] on input "checkbox" at bounding box center [111, 139] width 9 height 0
click at [135, 112] on icon at bounding box center [137, 113] width 6 height 6
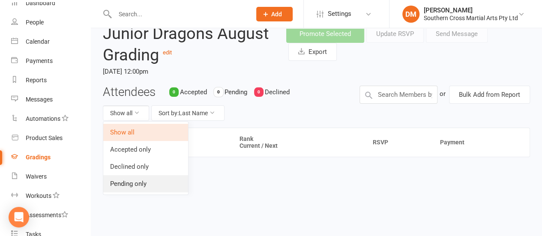
click at [143, 182] on link "Pending only" at bounding box center [145, 183] width 85 height 17
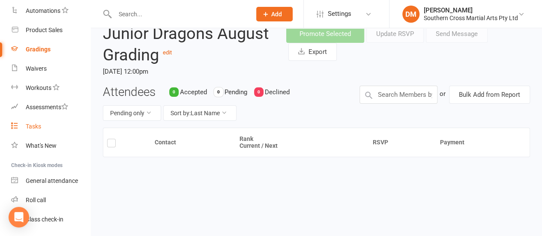
scroll to position [172, 0]
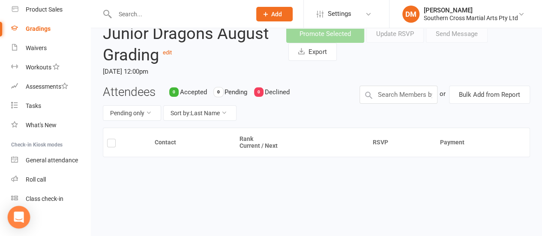
click at [18, 214] on icon "Open Intercom Messenger" at bounding box center [19, 217] width 10 height 11
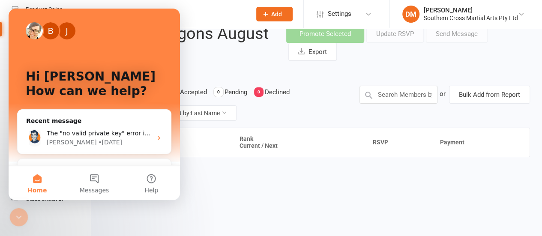
scroll to position [0, 0]
click at [99, 182] on button "Messages" at bounding box center [94, 183] width 57 height 34
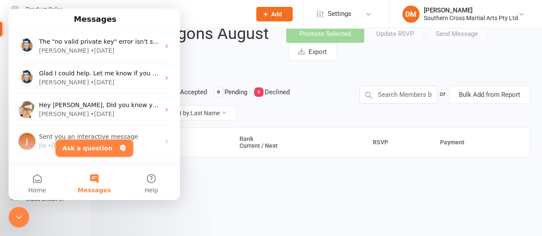
click at [99, 148] on button "Ask a question" at bounding box center [95, 148] width 78 height 17
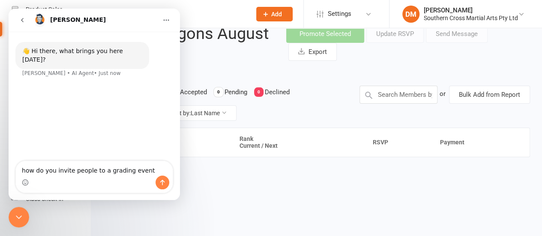
type textarea "how do you invite people to a grading event?"
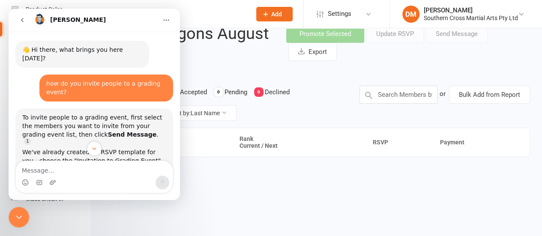
click at [165, 15] on button "Home" at bounding box center [166, 20] width 16 height 16
click at [27, 24] on button "go back" at bounding box center [22, 20] width 16 height 16
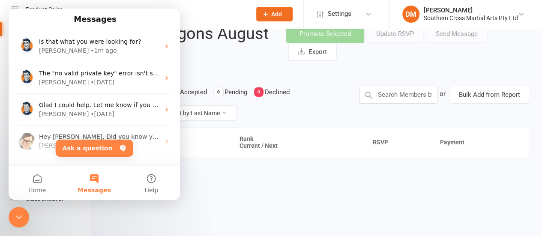
click at [312, 180] on div "Contact Rank Current / Next RSVP Payment" at bounding box center [317, 170] width 428 height 84
click at [27, 176] on button "Home" at bounding box center [37, 183] width 57 height 34
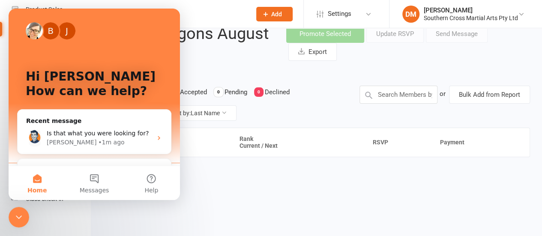
click at [320, 203] on div "Contact Rank Current / Next RSVP Payment" at bounding box center [317, 170] width 428 height 84
click at [291, 182] on div "Contact Rank Current / Next RSVP Payment" at bounding box center [317, 170] width 428 height 84
click at [299, 205] on div "Contact Rank Current / Next RSVP Payment" at bounding box center [317, 170] width 428 height 84
click at [173, 15] on div "B J Hi Damien 👋 How can we help? Recent message Is that what you were looking f…" at bounding box center [95, 159] width 172 height 301
drag, startPoint x: 130, startPoint y: 15, endPoint x: 352, endPoint y: 162, distance: 265.8
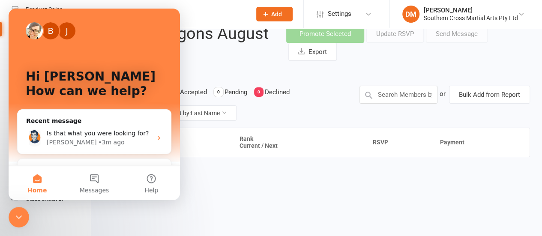
click at [352, 162] on div "Contact Rank Current / Next RSVP Payment" at bounding box center [317, 170] width 428 height 84
click at [42, 185] on button "Home" at bounding box center [37, 183] width 57 height 34
click at [39, 182] on button "Home" at bounding box center [37, 183] width 57 height 34
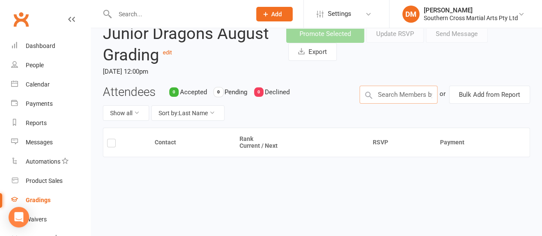
click at [416, 96] on input "text" at bounding box center [399, 95] width 78 height 18
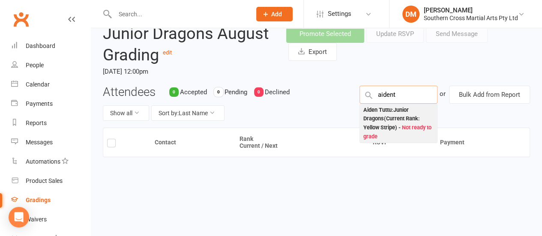
type input "aident"
click at [390, 117] on div "Aiden Tuttu : Junior Dragons (Current Rank: Yellow Stripe ) - Not ready to grade" at bounding box center [399, 124] width 70 height 36
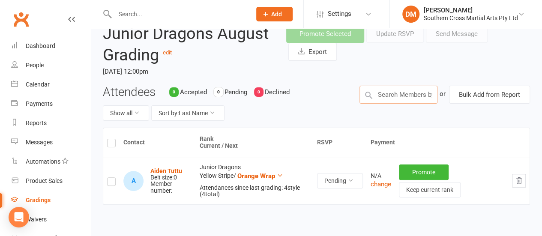
click at [389, 94] on input "text" at bounding box center [399, 95] width 78 height 18
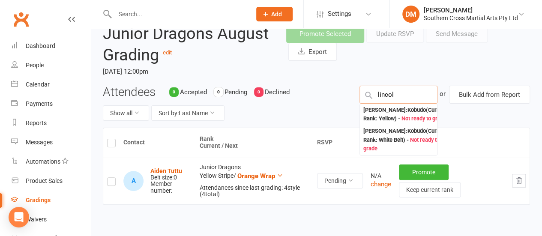
type input "lincoln"
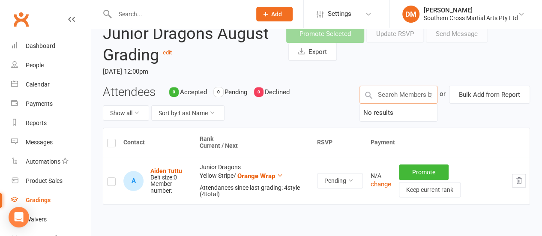
click at [402, 95] on input "text" at bounding box center [399, 95] width 78 height 18
type input "[PERSON_NAME]"
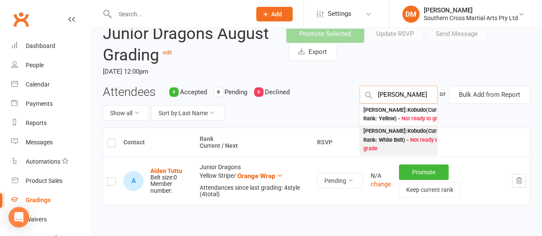
scroll to position [81, 0]
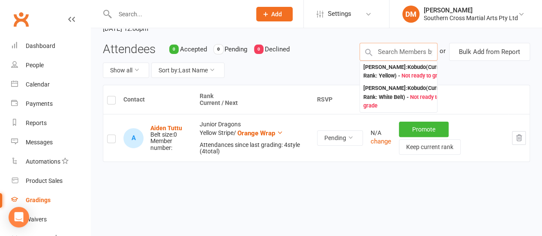
click at [398, 51] on input "text" at bounding box center [399, 52] width 78 height 18
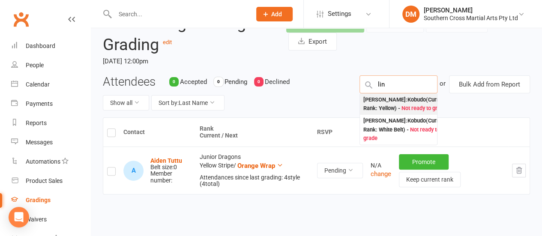
scroll to position [0, 0]
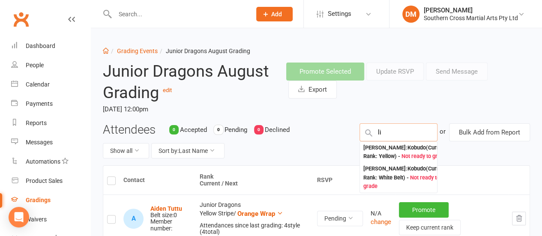
type input "l"
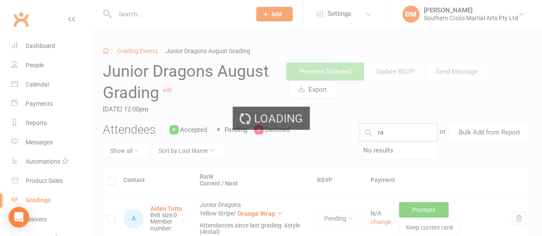
type input "r"
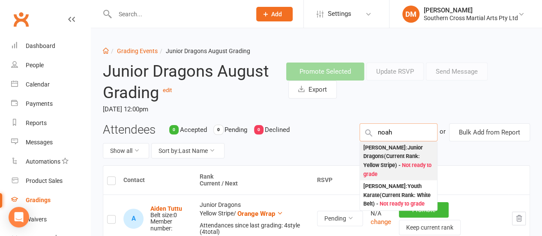
type input "noah"
click at [415, 148] on div "[PERSON_NAME] : Junior Dragons (Current Rank: Yellow Stripe ) - Not ready to gr…" at bounding box center [399, 162] width 70 height 36
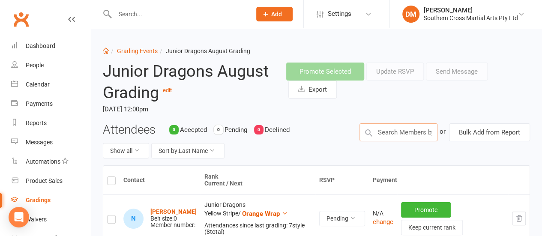
click at [408, 133] on input "text" at bounding box center [399, 132] width 78 height 18
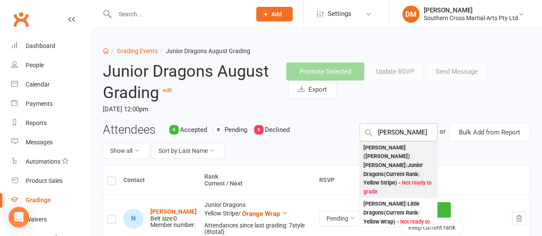
type input "[PERSON_NAME]"
click at [407, 148] on div "[PERSON_NAME] ([PERSON_NAME]) [PERSON_NAME] : Junior Dragons (Current Rank: Yel…" at bounding box center [399, 170] width 70 height 53
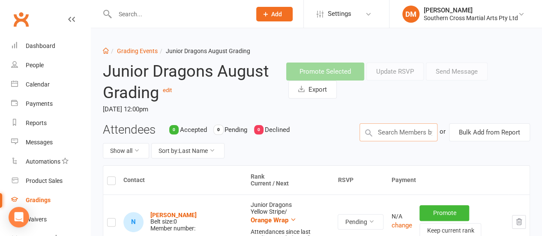
click at [388, 132] on input "text" at bounding box center [399, 132] width 78 height 18
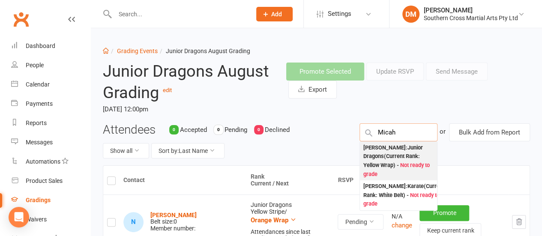
type input "Micah"
click at [405, 152] on div "[PERSON_NAME] : Junior Dragons (Current Rank: Yellow Wrap ) - Not ready to grade" at bounding box center [399, 162] width 70 height 36
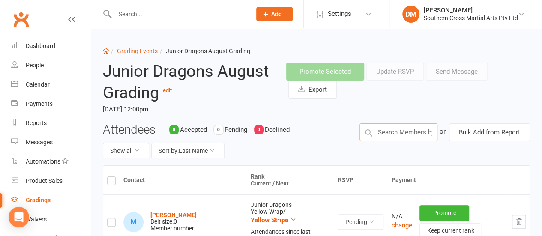
click at [408, 129] on input "text" at bounding box center [399, 132] width 78 height 18
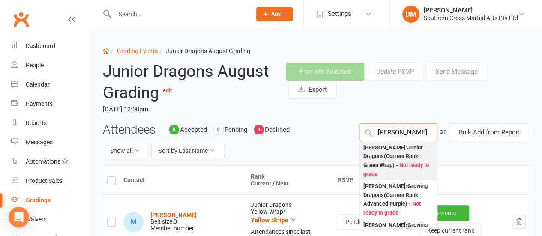
type input "[PERSON_NAME]"
click at [404, 154] on div "[PERSON_NAME] : Junior Dragons (Current Rank: Green Wrap ) - Not ready to grade" at bounding box center [399, 162] width 70 height 36
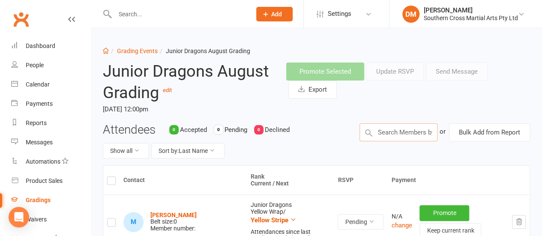
click at [406, 130] on input "text" at bounding box center [399, 132] width 78 height 18
type input "Lincoln"
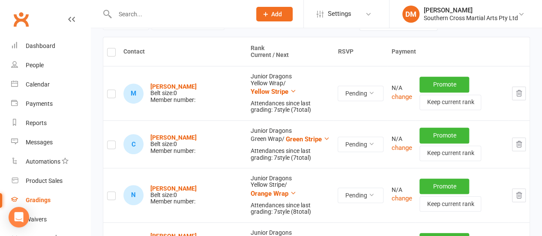
scroll to position [43, 0]
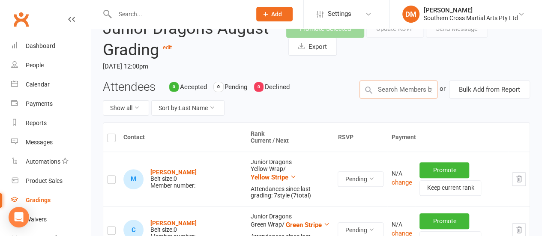
drag, startPoint x: 400, startPoint y: 85, endPoint x: 363, endPoint y: 86, distance: 36.5
click at [363, 86] on input "text" at bounding box center [399, 90] width 78 height 18
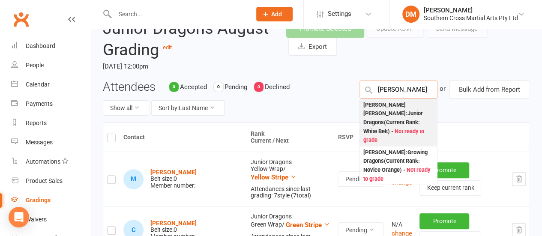
type input "[PERSON_NAME]"
click at [386, 115] on div "[PERSON_NAME] [PERSON_NAME] : Junior Dragons (Current Rank: White Belt ) - Not …" at bounding box center [399, 123] width 70 height 44
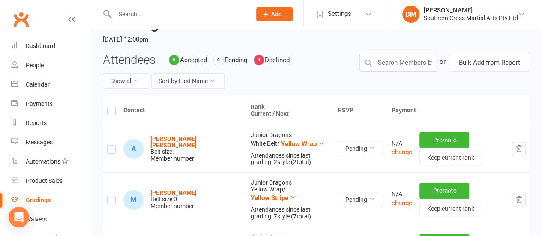
scroll to position [66, 0]
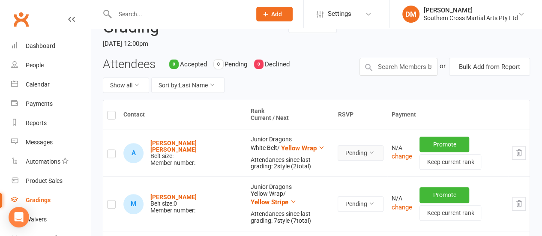
click at [368, 154] on icon at bounding box center [371, 153] width 6 height 6
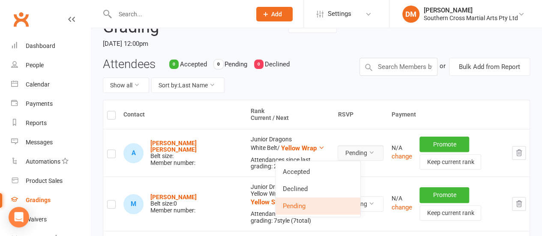
click at [368, 154] on icon at bounding box center [371, 153] width 6 height 6
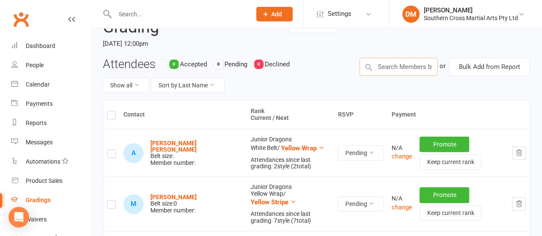
click at [419, 66] on input "text" at bounding box center [399, 67] width 78 height 18
type input "L"
click at [401, 68] on input "text" at bounding box center [399, 67] width 78 height 18
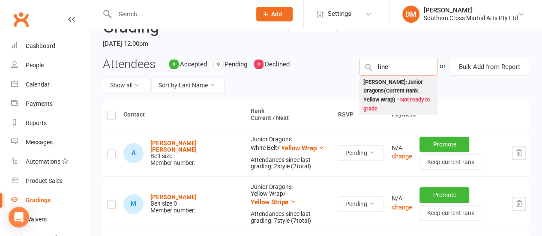
type input "linc"
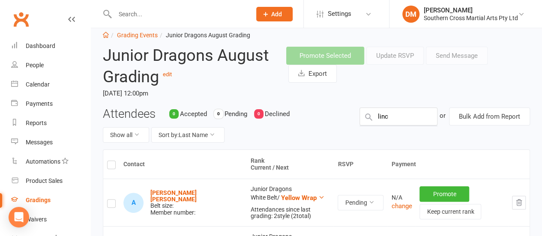
scroll to position [0, 0]
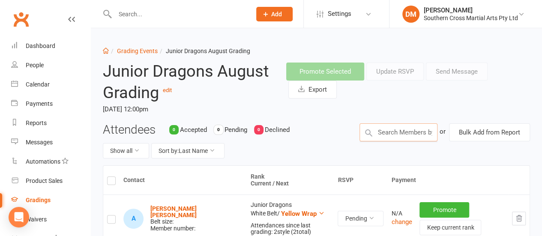
click at [391, 133] on input "text" at bounding box center [399, 132] width 78 height 18
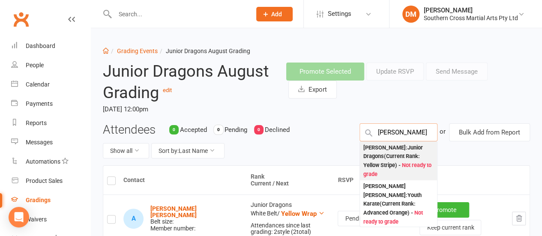
type input "[PERSON_NAME]"
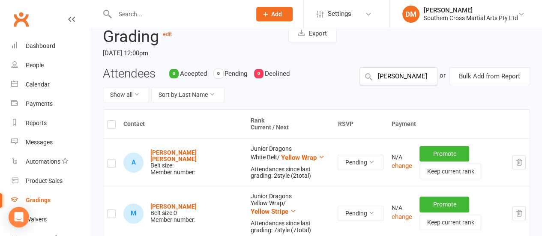
scroll to position [43, 0]
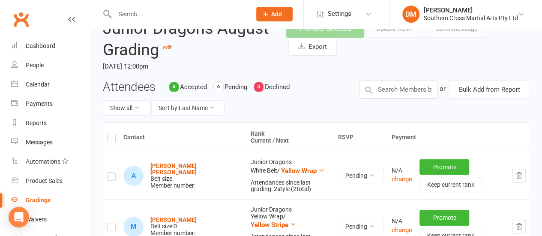
click at [111, 139] on label at bounding box center [111, 139] width 9 height 0
click at [111, 134] on input "checkbox" at bounding box center [111, 134] width 9 height 0
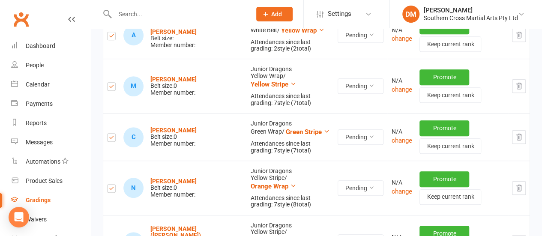
scroll to position [23, 0]
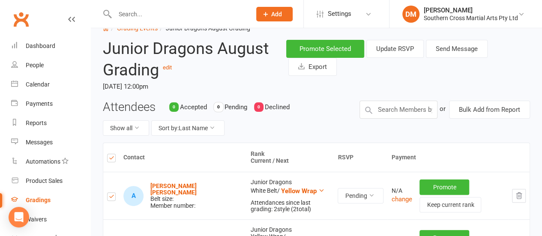
click at [111, 160] on label at bounding box center [111, 160] width 9 height 0
click at [111, 154] on input "checkbox" at bounding box center [111, 154] width 9 height 0
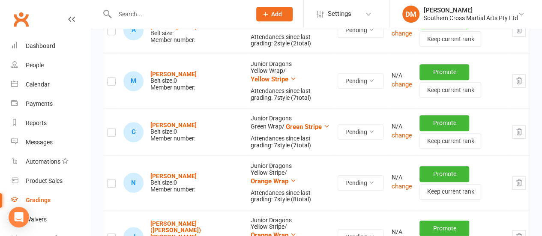
scroll to position [66, 0]
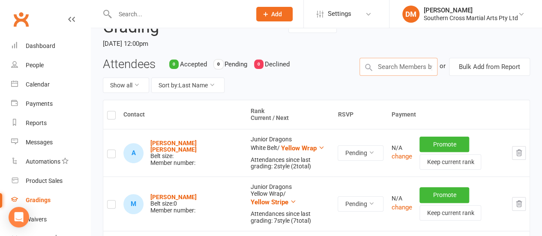
click at [401, 67] on input "text" at bounding box center [399, 67] width 78 height 18
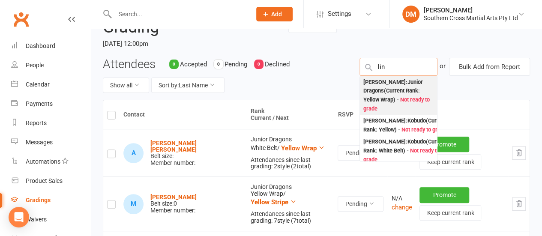
type input "lin"
click at [403, 84] on div "[PERSON_NAME] : Junior Dragons (Current Rank: Yellow Wrap ) - Not ready to grade" at bounding box center [399, 96] width 70 height 36
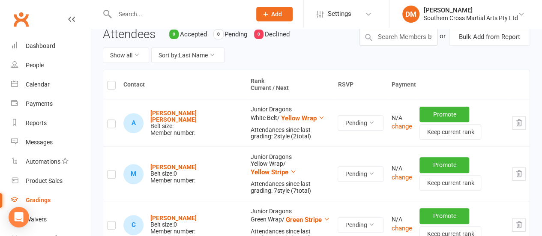
scroll to position [70, 0]
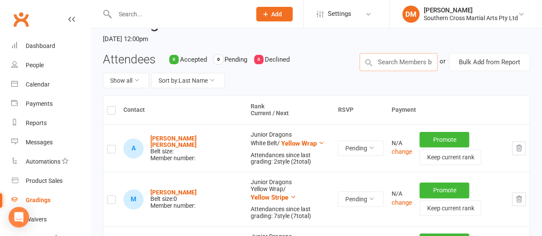
click at [415, 62] on input "text" at bounding box center [399, 62] width 78 height 18
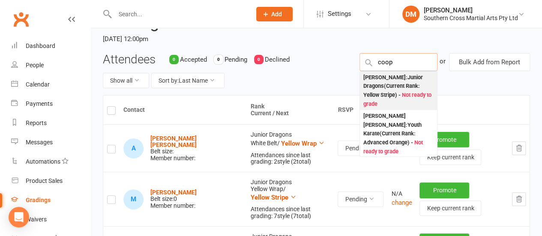
type input "coop"
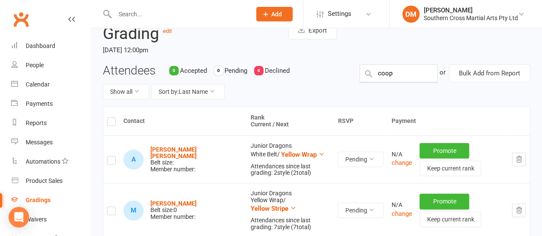
scroll to position [27, 0]
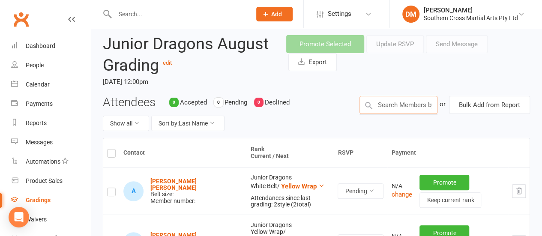
click at [407, 109] on input "text" at bounding box center [399, 105] width 78 height 18
click at [409, 105] on input "text" at bounding box center [399, 105] width 78 height 18
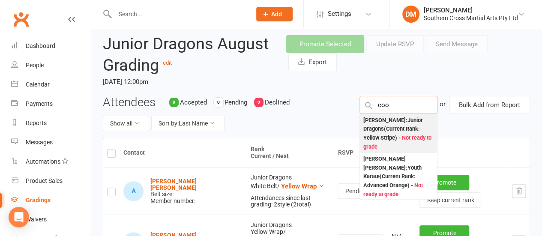
type input "coo"
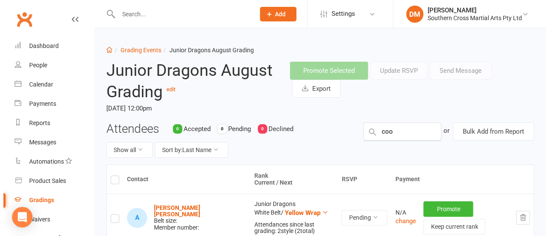
scroll to position [0, 0]
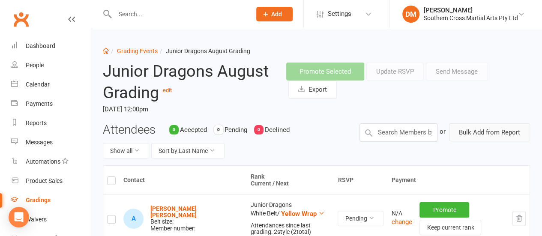
click at [505, 133] on button "Bulk Add from Report" at bounding box center [489, 132] width 81 height 18
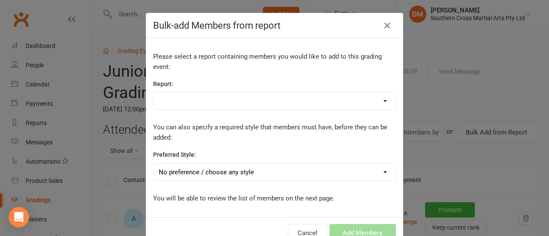
click at [377, 103] on select "Active Trials Bookings - 3+ Run of attendances! Customers with Credit Late Canc…" at bounding box center [275, 101] width 242 height 17
click at [252, 175] on select "No preference / choose any style Beyond the Spectrum Doce Pares - Filipino Mart…" at bounding box center [275, 172] width 242 height 17
select select "3622"
click at [154, 164] on select "No preference / choose any style Beyond the Spectrum Doce Pares - Filipino Mart…" at bounding box center [275, 172] width 242 height 17
click at [183, 101] on select "Active Trials Bookings - 3+ Run of attendances! Customers with Credit Late Canc…" at bounding box center [275, 101] width 242 height 17
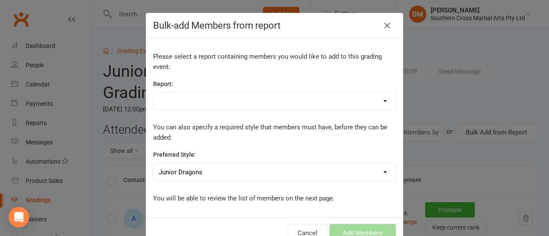
select select "187178"
click at [154, 93] on select "Active Trials Bookings - 3+ Run of attendances! Customers with Credit Late Canc…" at bounding box center [275, 101] width 242 height 17
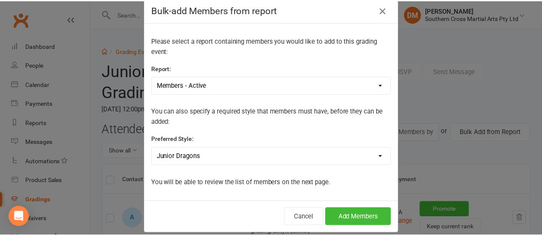
scroll to position [24, 0]
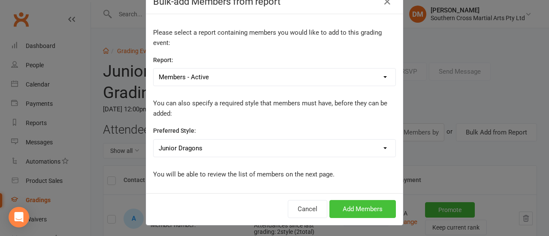
click at [363, 207] on button "Add Members" at bounding box center [362, 209] width 66 height 18
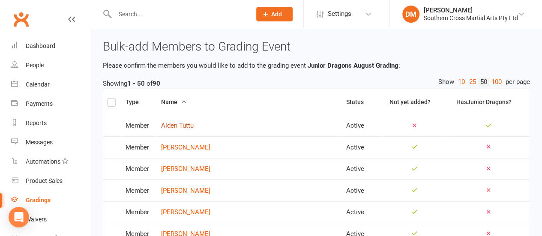
click at [193, 124] on link "Aiden Tuttu" at bounding box center [250, 125] width 178 height 7
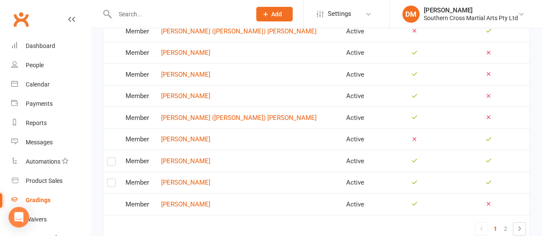
scroll to position [1102, 0]
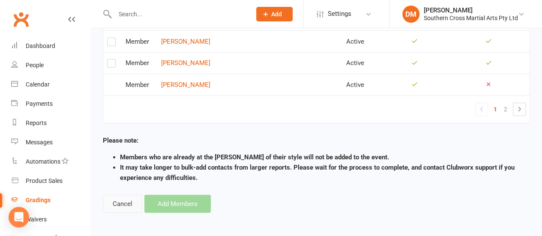
click at [125, 201] on button "Cancel" at bounding box center [122, 204] width 39 height 18
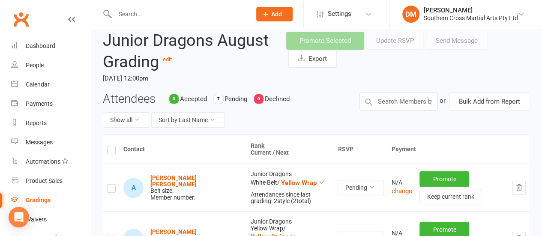
scroll to position [27, 0]
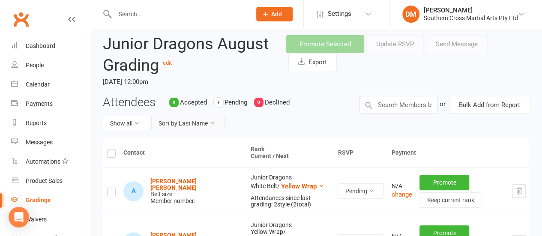
click at [214, 122] on icon at bounding box center [212, 123] width 6 height 6
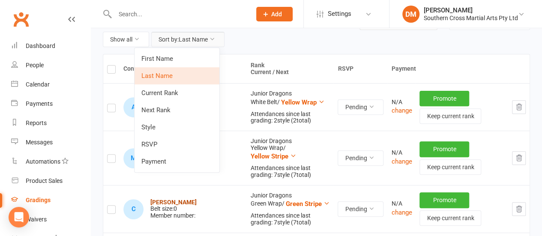
scroll to position [113, 0]
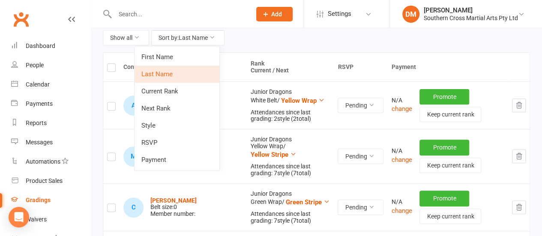
click at [290, 46] on div "Attendees 0 Accepted 7 Pending 0 Declined Show all Sort by: Last Name" at bounding box center [224, 31] width 257 height 42
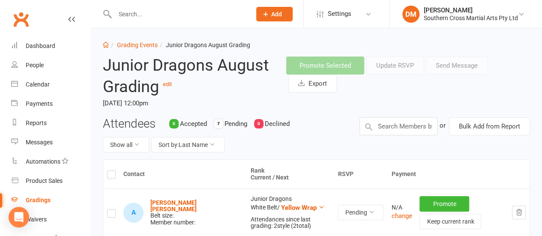
scroll to position [0, 0]
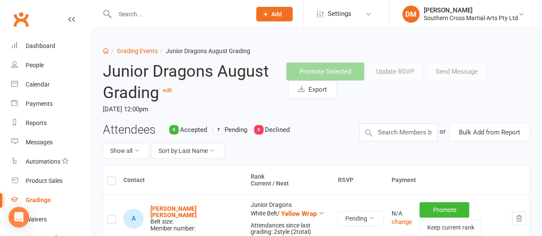
click at [398, 86] on div "Promote Selected Update RSVP Send Message Export" at bounding box center [408, 81] width 244 height 36
click at [455, 65] on div "Promote Selected Update RSVP Send Message Export" at bounding box center [408, 81] width 244 height 36
click at [451, 70] on div "Promote Selected Update RSVP Send Message Export" at bounding box center [408, 81] width 244 height 36
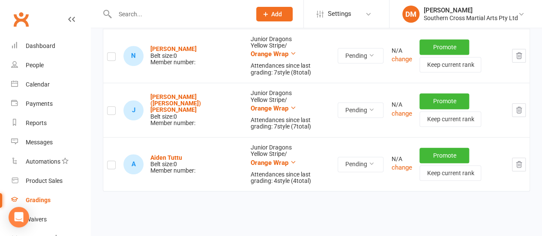
scroll to position [370, 0]
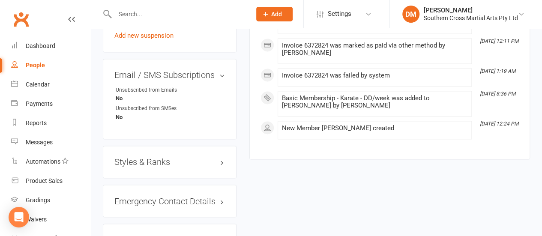
scroll to position [643, 0]
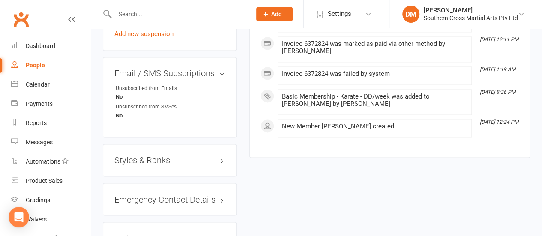
click at [167, 156] on h3 "Styles & Ranks" at bounding box center [169, 160] width 111 height 9
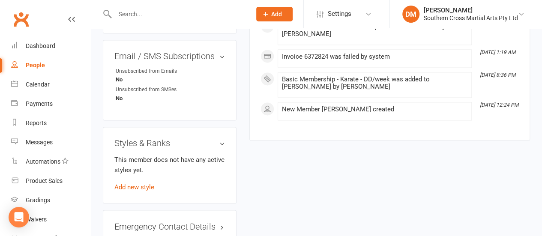
scroll to position [686, 0]
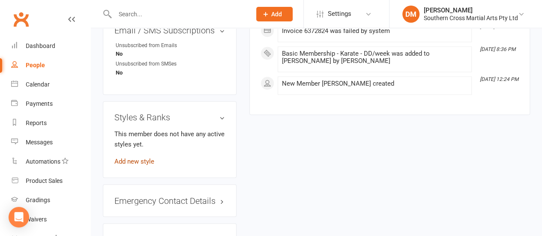
click at [136, 157] on link "Add new style" at bounding box center [134, 161] width 40 height 8
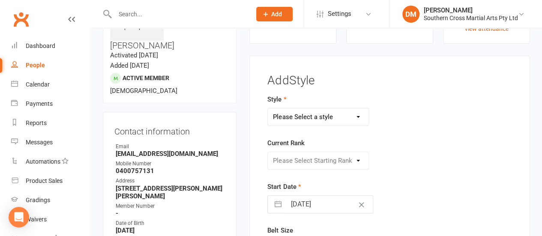
scroll to position [30, 0]
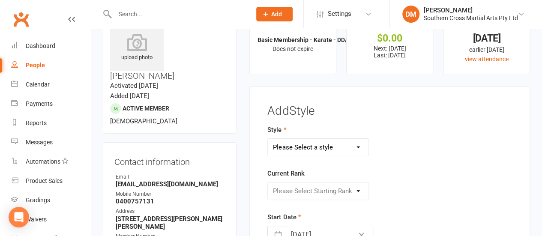
click at [322, 147] on select "Please Select a style Beyond the Spectrum Doce Pares - Filipino Martial Arts Gr…" at bounding box center [318, 147] width 101 height 17
select select "3622"
click at [268, 139] on select "Please Select a style Beyond the Spectrum Doce Pares - Filipino Martial Arts Gr…" at bounding box center [318, 147] width 101 height 17
click at [309, 190] on select "Please Select Starting Rank White Belt Yellow Wrap Yellow Stripe Orange Wrap Or…" at bounding box center [318, 191] width 101 height 17
select select "42896"
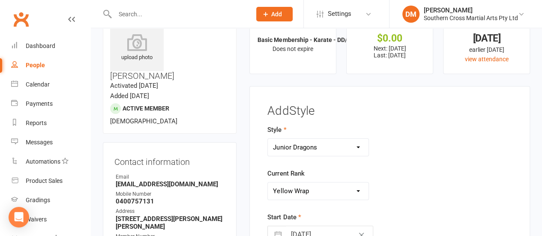
click at [268, 183] on select "Please Select Starting Rank White Belt Yellow Wrap Yellow Stripe Orange Wrap Or…" at bounding box center [318, 191] width 101 height 17
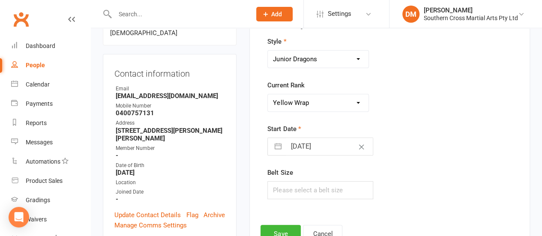
scroll to position [116, 0]
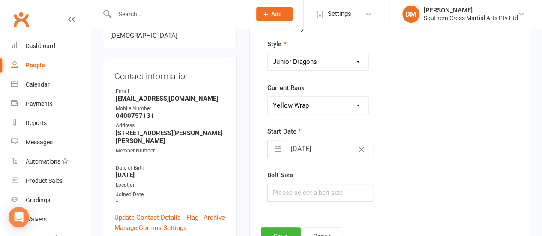
click at [327, 146] on input "[DATE]" at bounding box center [329, 149] width 87 height 17
select select "6"
select select "2025"
select select "7"
select select "2025"
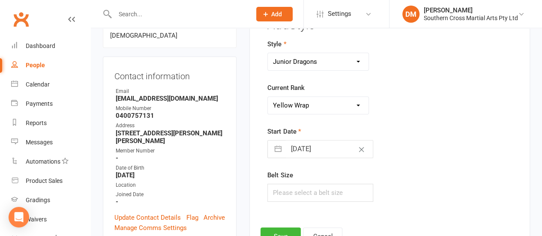
select select "8"
select select "2025"
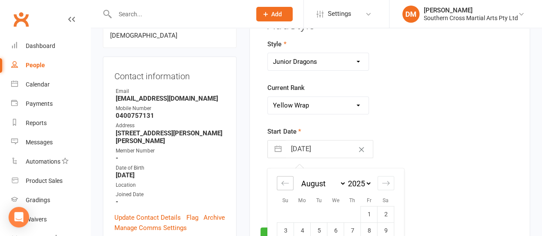
click at [284, 181] on icon "Move backward to switch to the previous month." at bounding box center [285, 183] width 8 height 8
select select "5"
select select "2025"
click at [284, 181] on icon "Move backward to switch to the previous month." at bounding box center [285, 183] width 8 height 8
select select "4"
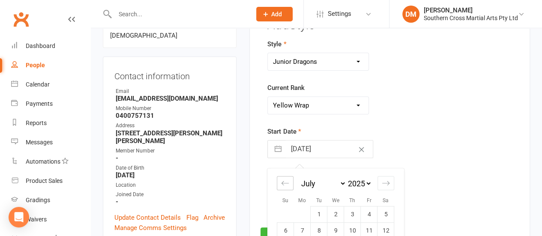
select select "2025"
click at [283, 180] on icon "Move backward to switch to the previous month." at bounding box center [285, 183] width 8 height 8
select select "2"
select select "2025"
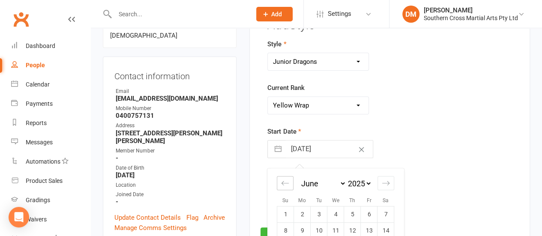
select select "3"
select select "2025"
click at [283, 180] on icon "Move backward to switch to the previous month." at bounding box center [285, 183] width 8 height 8
select select "1"
select select "2025"
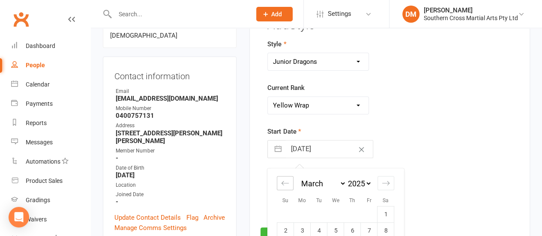
click at [283, 180] on icon "Move backward to switch to the previous month." at bounding box center [285, 183] width 8 height 8
select select "2025"
click at [283, 180] on icon "Move backward to switch to the previous month." at bounding box center [285, 183] width 8 height 8
select select "11"
select select "2024"
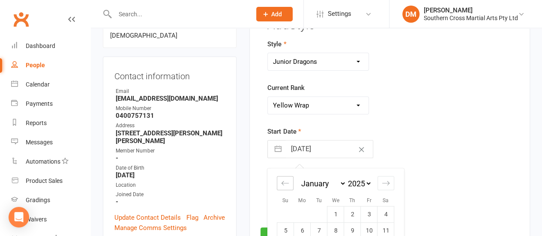
click at [285, 180] on icon "Move backward to switch to the previous month." at bounding box center [285, 183] width 8 height 8
select select "10"
select select "2024"
click at [387, 181] on icon "Move forward to switch to the next month." at bounding box center [386, 183] width 8 height 8
select select "1"
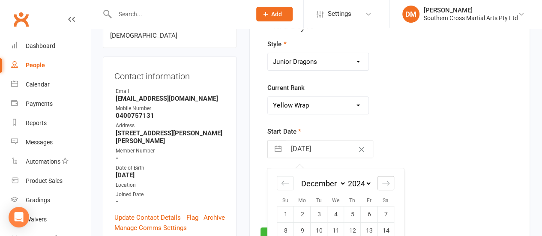
select select "2025"
click at [387, 181] on icon "Move forward to switch to the next month." at bounding box center [386, 183] width 8 height 8
select select "2"
select select "2025"
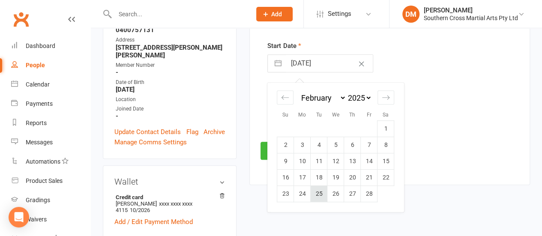
scroll to position [244, 0]
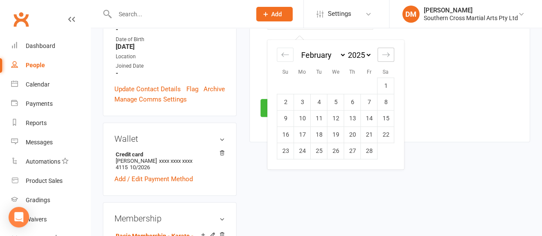
click at [388, 51] on icon "Move forward to switch to the next month." at bounding box center [386, 55] width 8 height 8
select select "3"
select select "2025"
click at [304, 99] on td "3" at bounding box center [302, 102] width 17 height 16
type input "[DATE]"
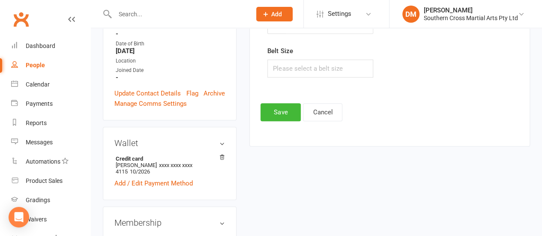
scroll to position [257, 0]
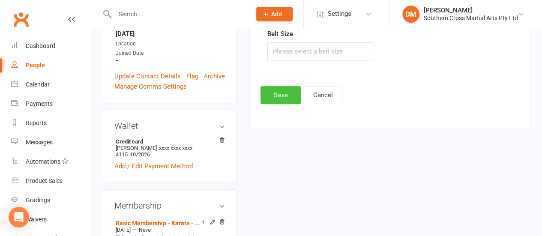
click at [285, 96] on button "Save" at bounding box center [281, 95] width 40 height 18
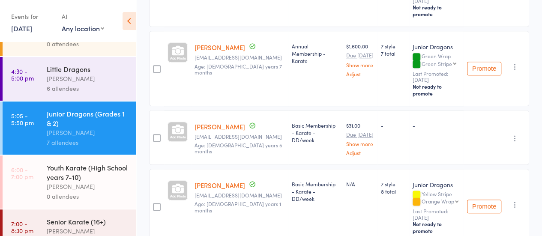
scroll to position [43, 0]
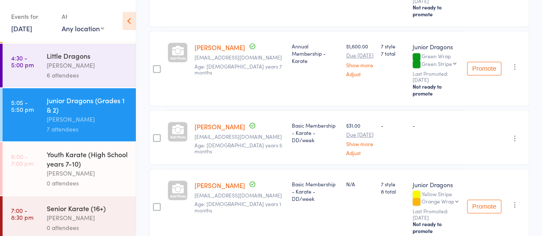
click at [76, 163] on div "Youth Karate (High School years 7-10)" at bounding box center [88, 159] width 82 height 19
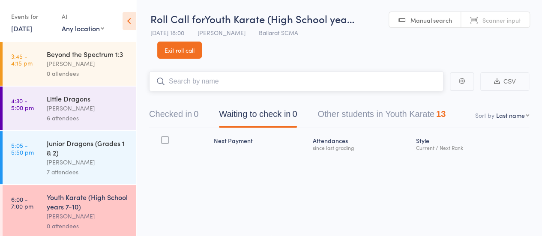
scroll to position [0, 0]
click at [233, 84] on input "search" at bounding box center [296, 82] width 295 height 20
type input "ronan"
click at [416, 101] on link "Drop in" at bounding box center [421, 99] width 28 height 13
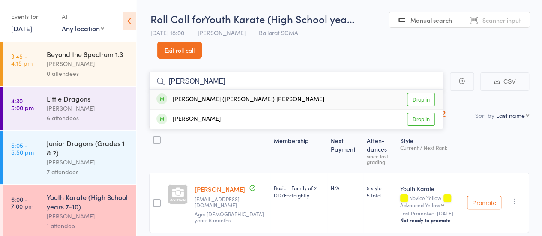
type input "larry"
click at [427, 99] on link "Drop in" at bounding box center [421, 99] width 28 height 13
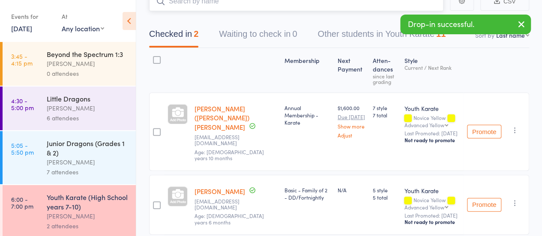
scroll to position [67, 0]
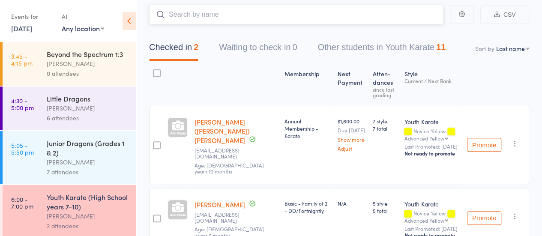
click at [198, 14] on input "search" at bounding box center [296, 15] width 295 height 20
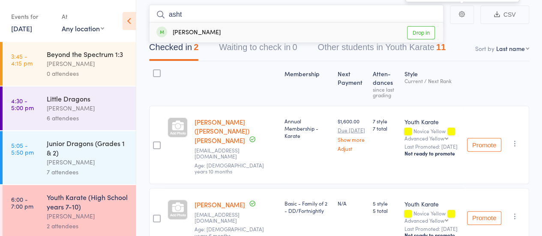
type input "asht"
click at [420, 32] on link "Drop in" at bounding box center [421, 32] width 28 height 13
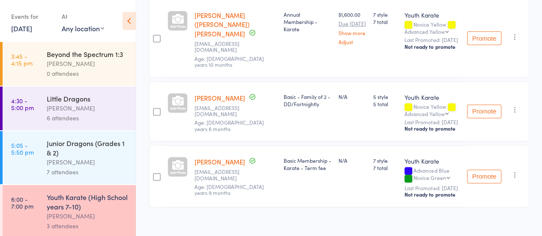
scroll to position [0, 0]
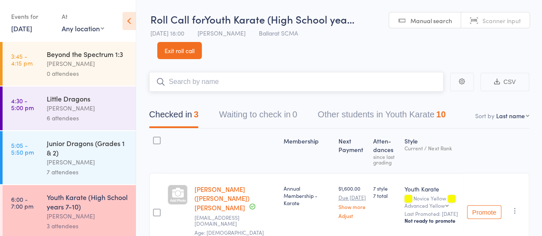
click at [275, 79] on input "search" at bounding box center [296, 82] width 295 height 20
type input "jordan"
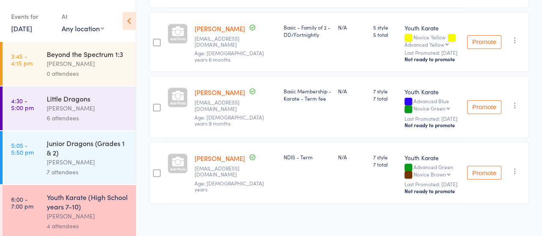
scroll to position [78, 0]
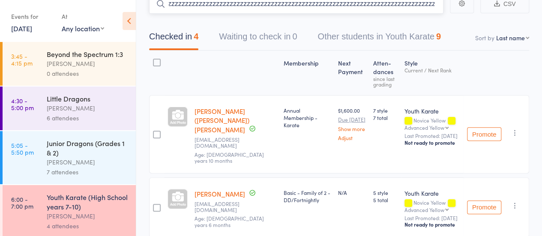
type input "zzzzzzzzzzzzzzzzzzzzzzzzzzzzzzzzzzzzzzzzzzzzzzzzzzzzzzzzzzzzzzzzzzzzzzzzzzzzzzz…"
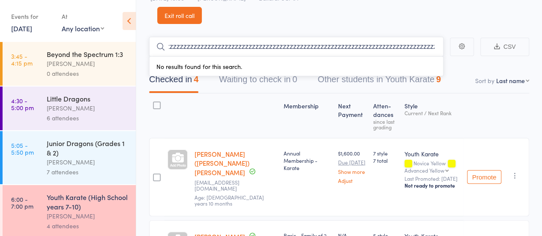
scroll to position [0, 0]
drag, startPoint x: 438, startPoint y: 48, endPoint x: 12, endPoint y: 45, distance: 426.2
click at [12, 45] on div "Roll Call for Youth Karate (High School yea… 11 Aug 18:00 Damien Martin Ballara…" at bounding box center [271, 83] width 542 height 236
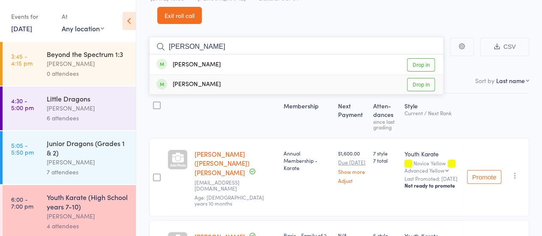
type input "oliver"
click at [420, 83] on link "Drop in" at bounding box center [421, 84] width 28 height 13
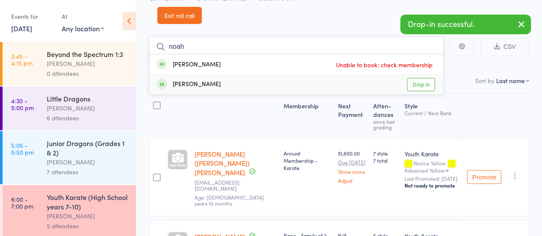
type input "noah"
click at [423, 84] on link "Drop in" at bounding box center [421, 84] width 28 height 13
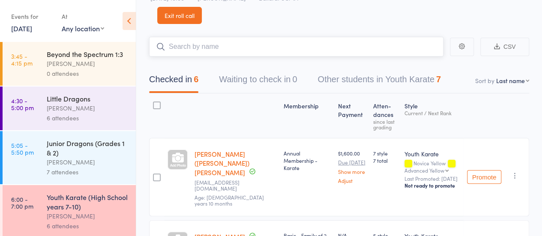
click at [210, 43] on input "search" at bounding box center [296, 47] width 295 height 20
type input "ella"
click at [422, 62] on link "Drop in" at bounding box center [421, 64] width 28 height 13
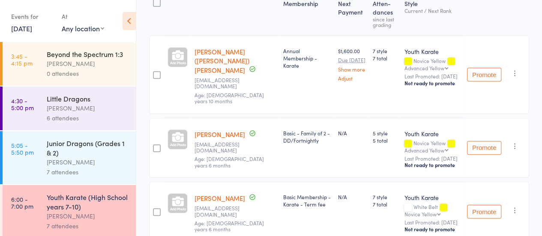
scroll to position [257, 0]
